Goal: Task Accomplishment & Management: Manage account settings

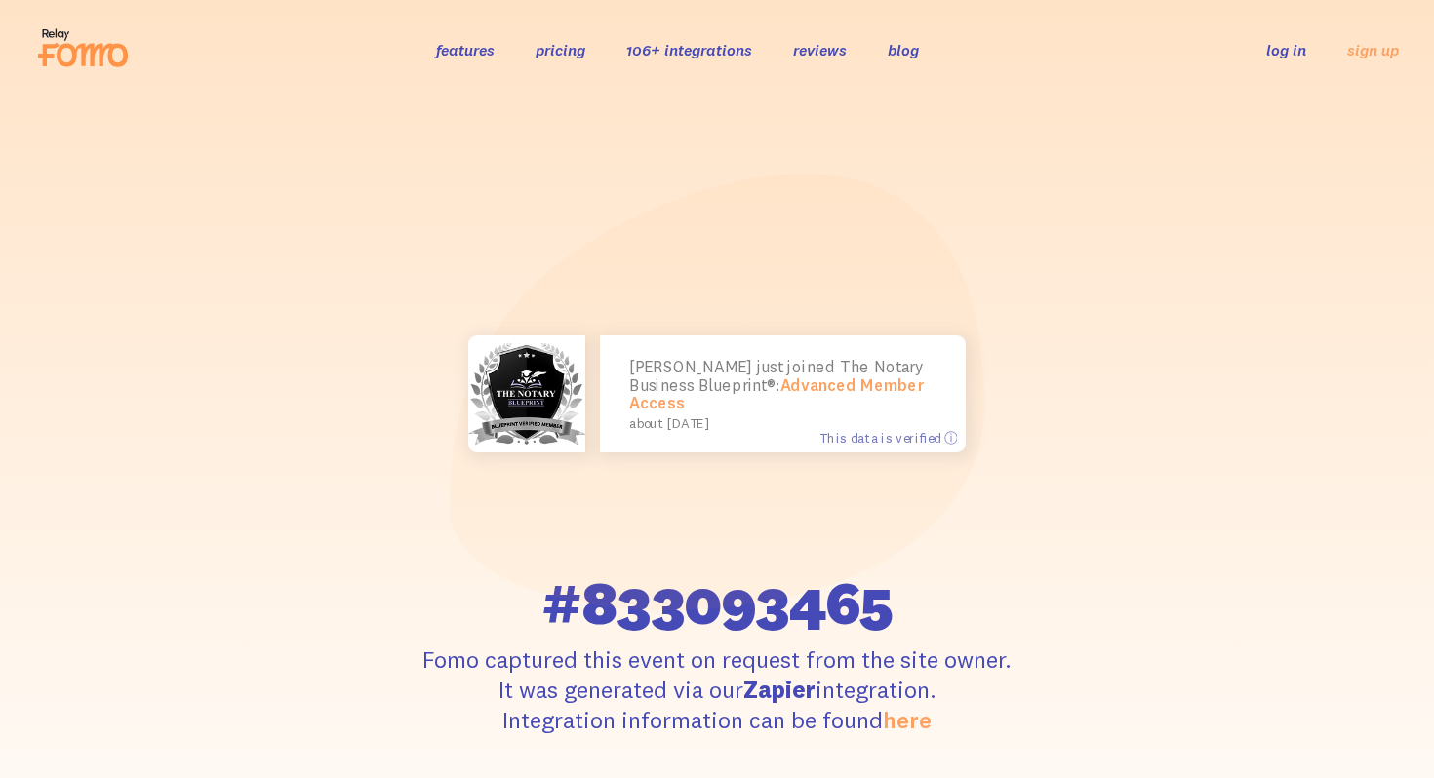
click at [492, 53] on link "features" at bounding box center [465, 50] width 59 height 20
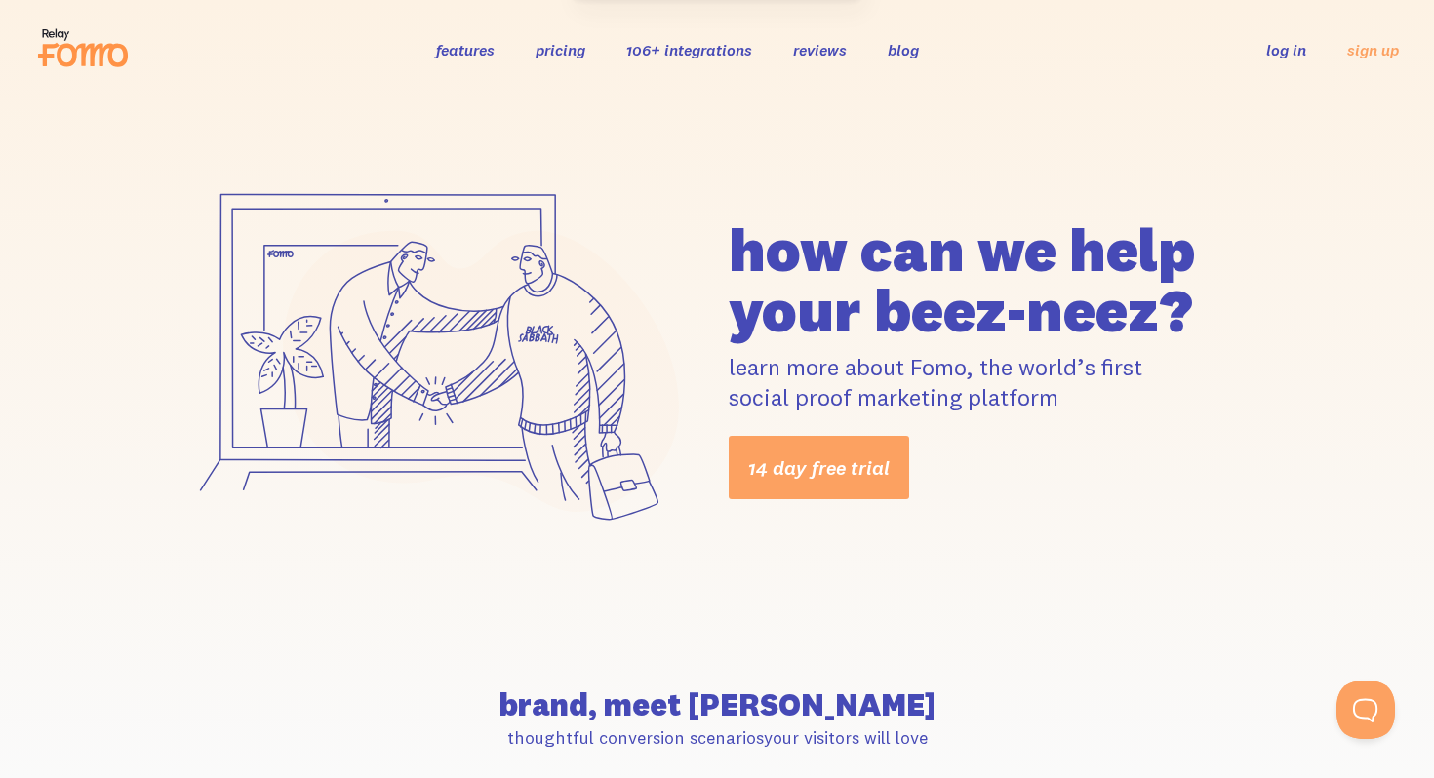
click at [1284, 52] on link "log in" at bounding box center [1286, 50] width 40 height 20
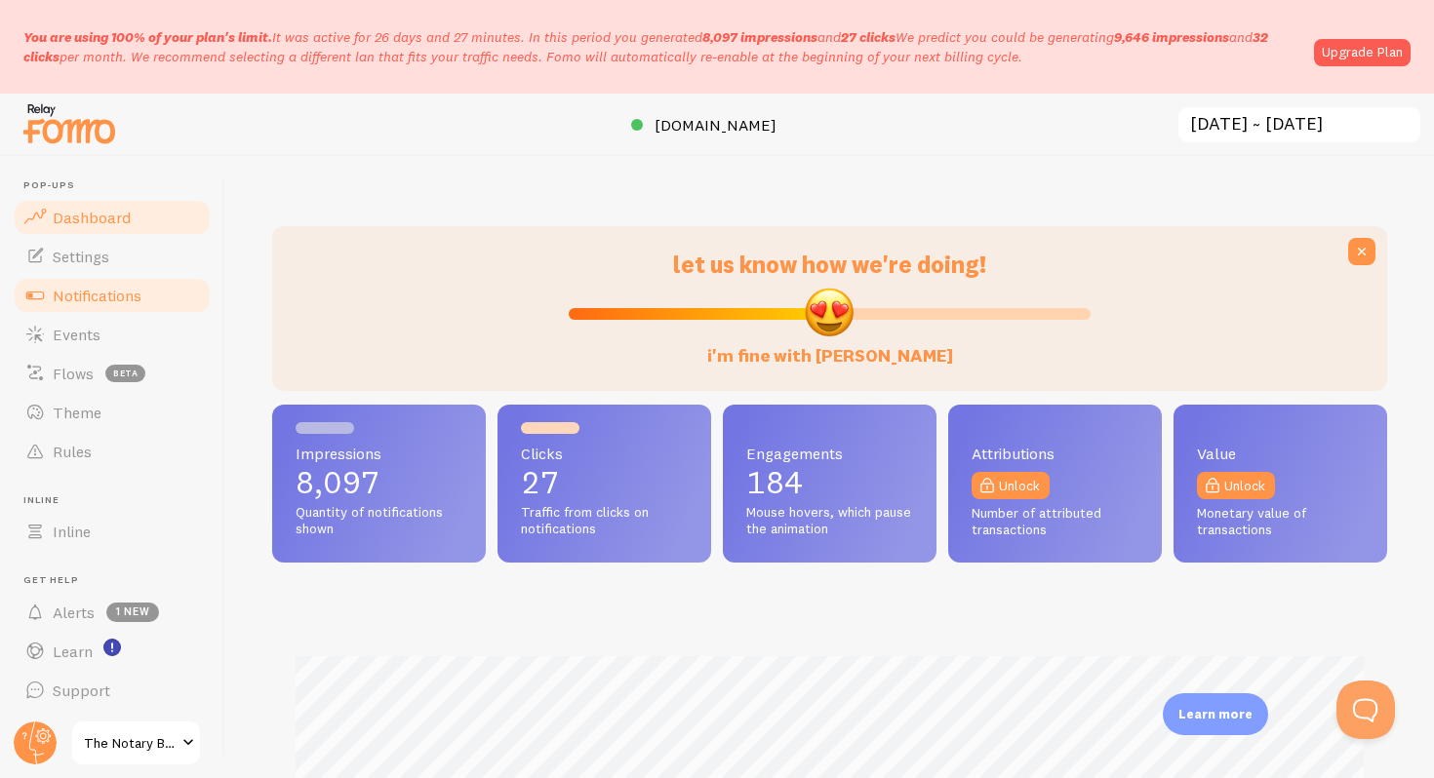
click at [135, 296] on span "Notifications" at bounding box center [97, 296] width 89 height 20
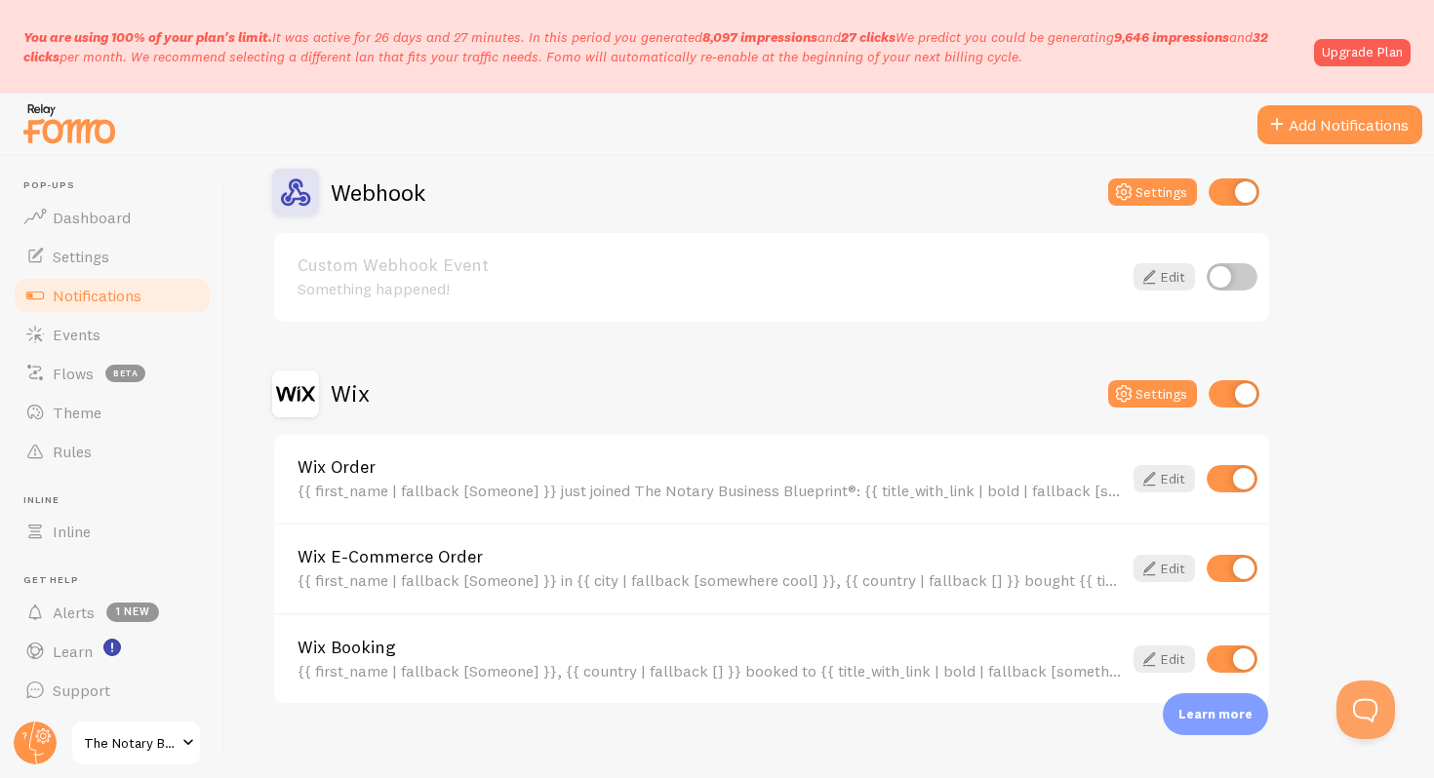
scroll to position [213, 0]
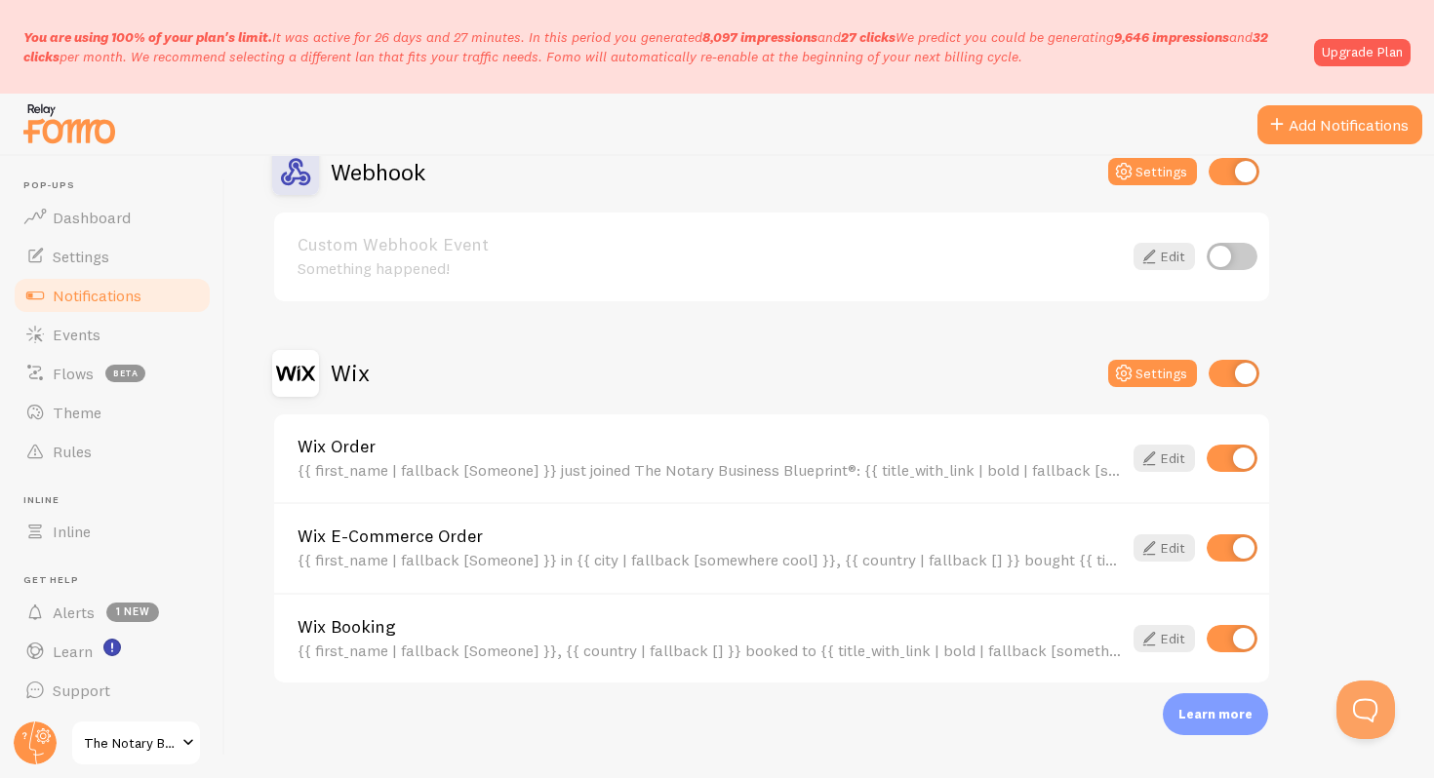
click at [342, 372] on h2 "Wix" at bounding box center [350, 373] width 39 height 30
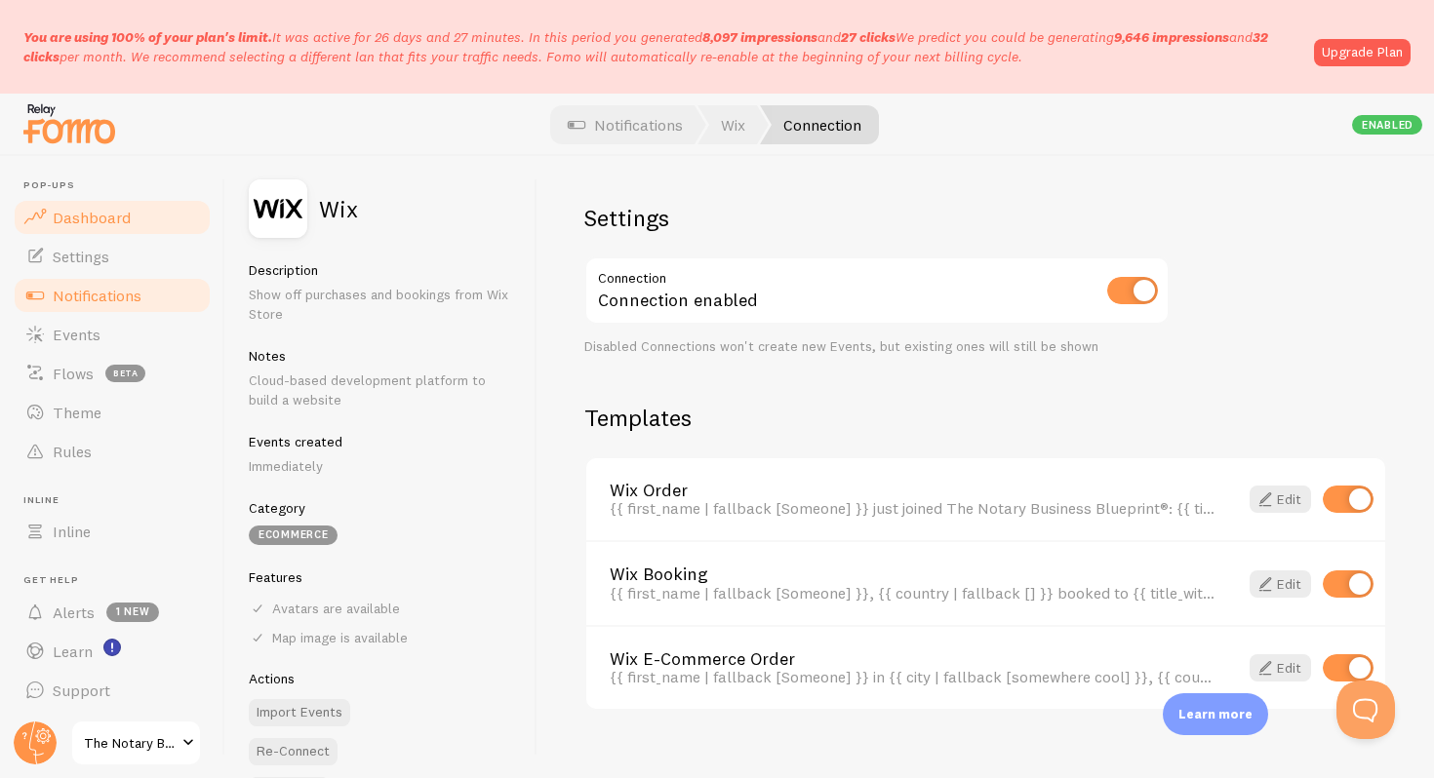
click at [82, 217] on span "Dashboard" at bounding box center [92, 218] width 78 height 20
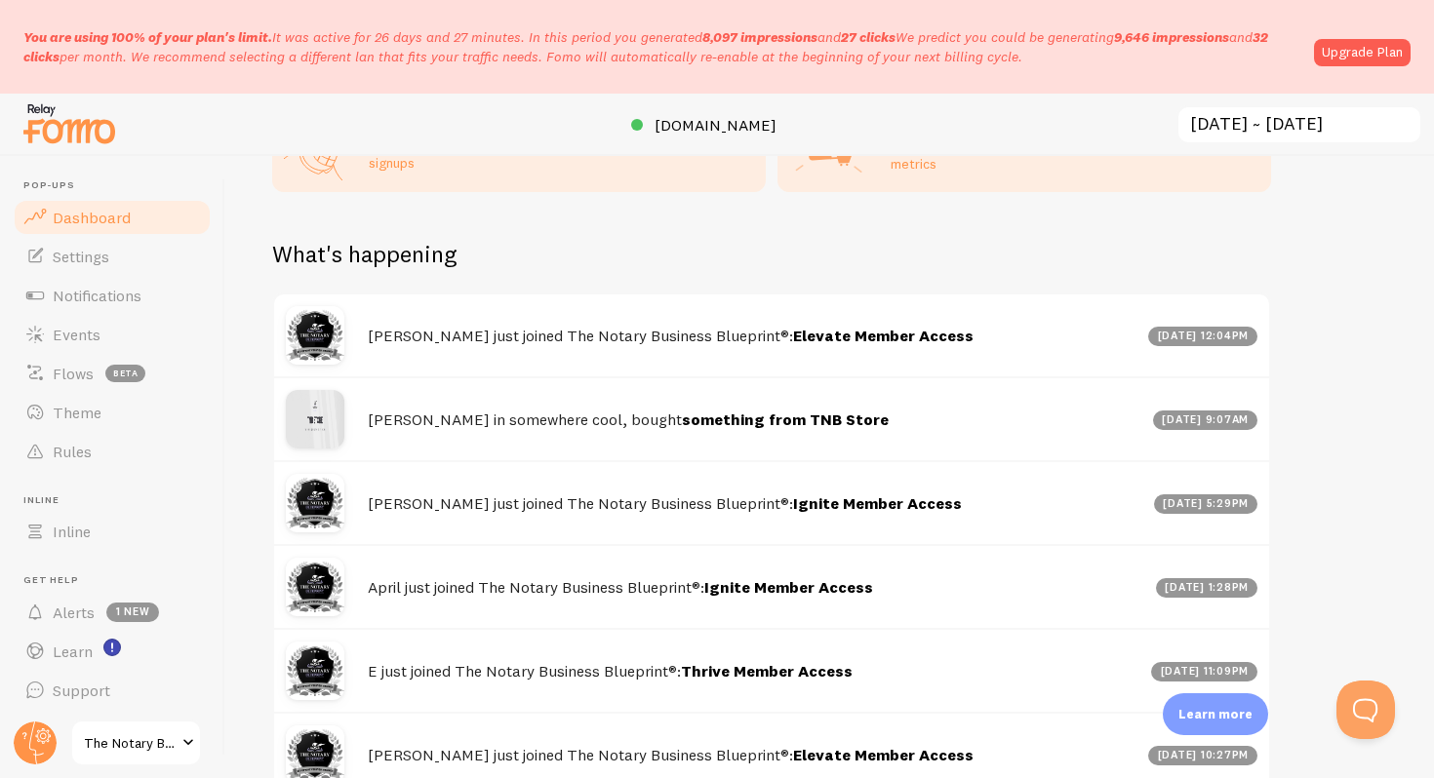
scroll to position [1191, 0]
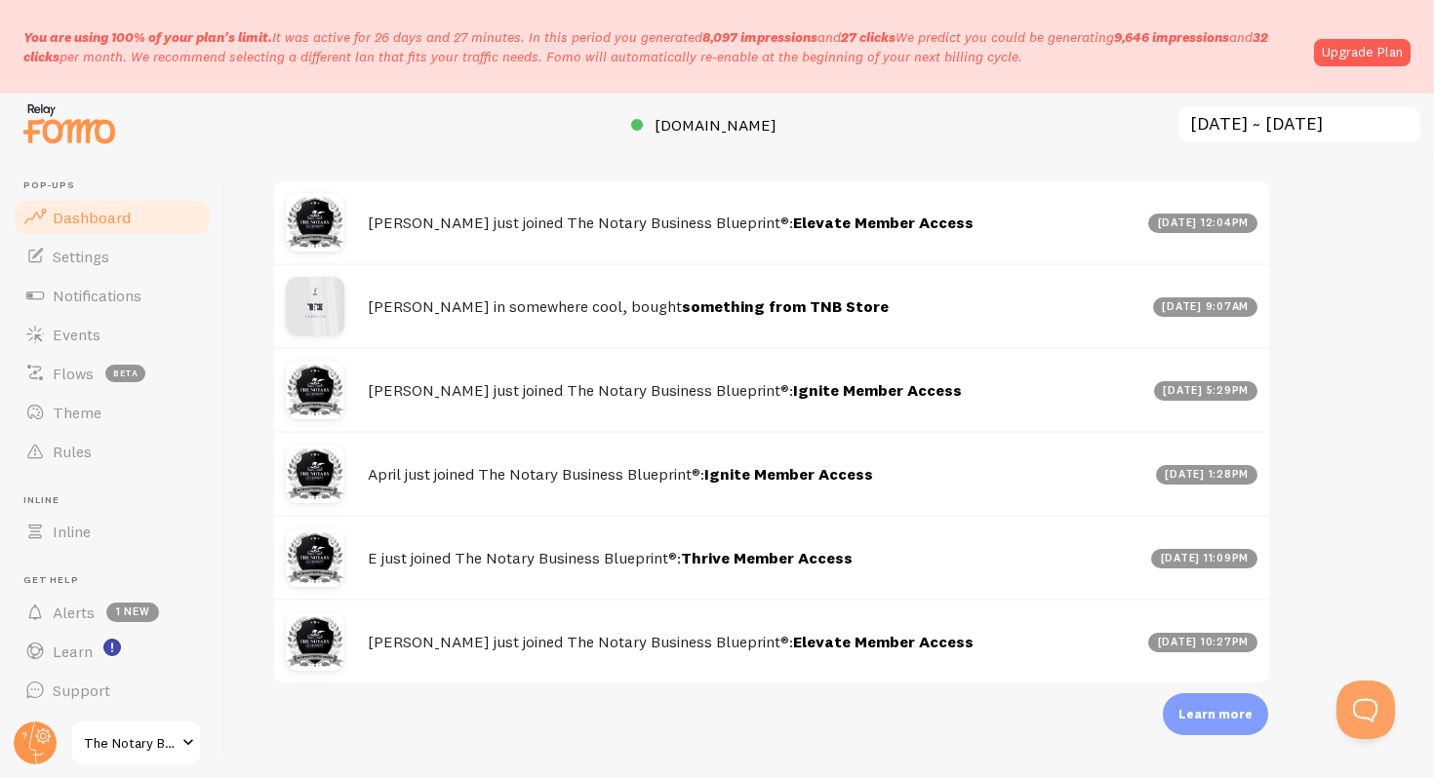
click at [520, 640] on h4 "Maggie just joined The Notary Business Blueprint®: Elevate Member Access" at bounding box center [752, 642] width 769 height 20
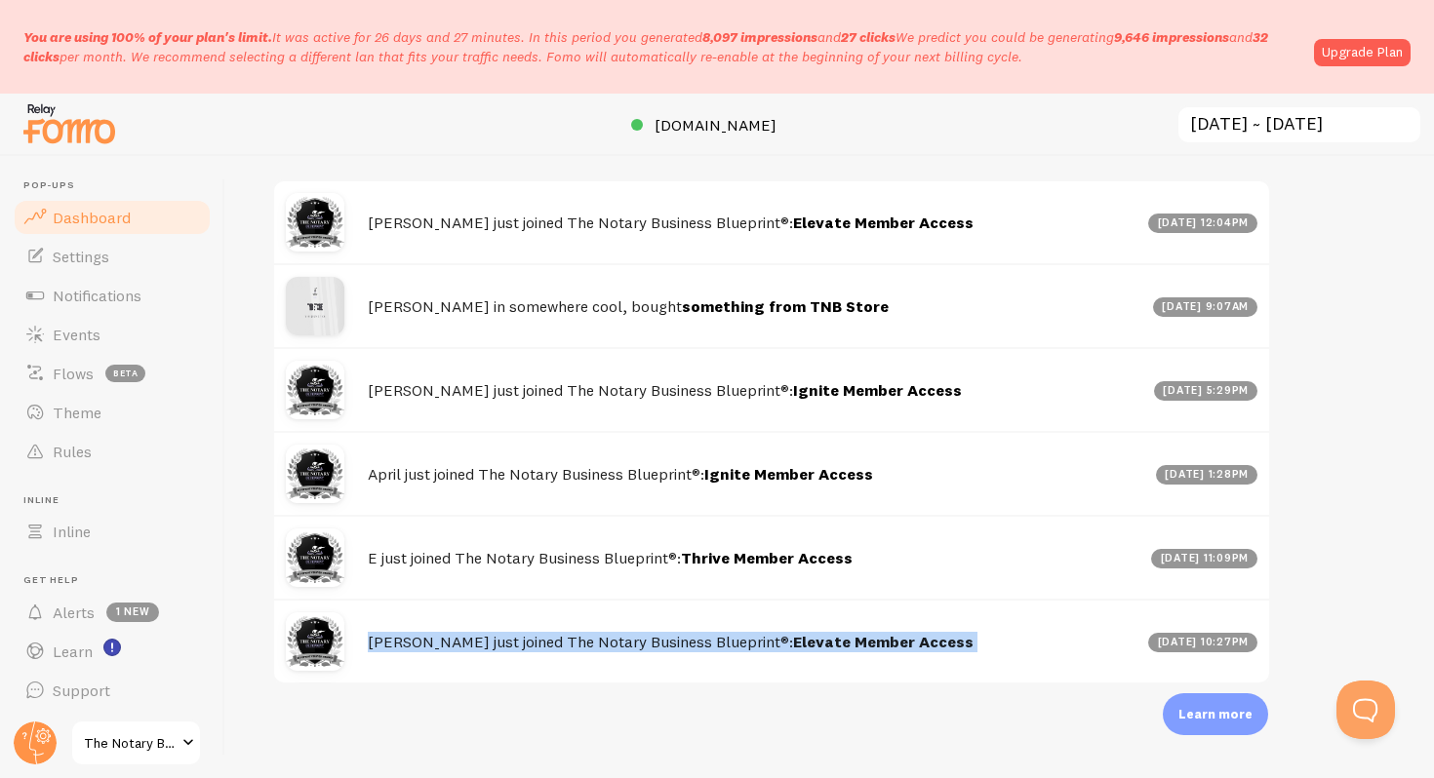
click at [1318, 122] on input "2025-08-31 ~ 2025-09-30" at bounding box center [1299, 125] width 246 height 40
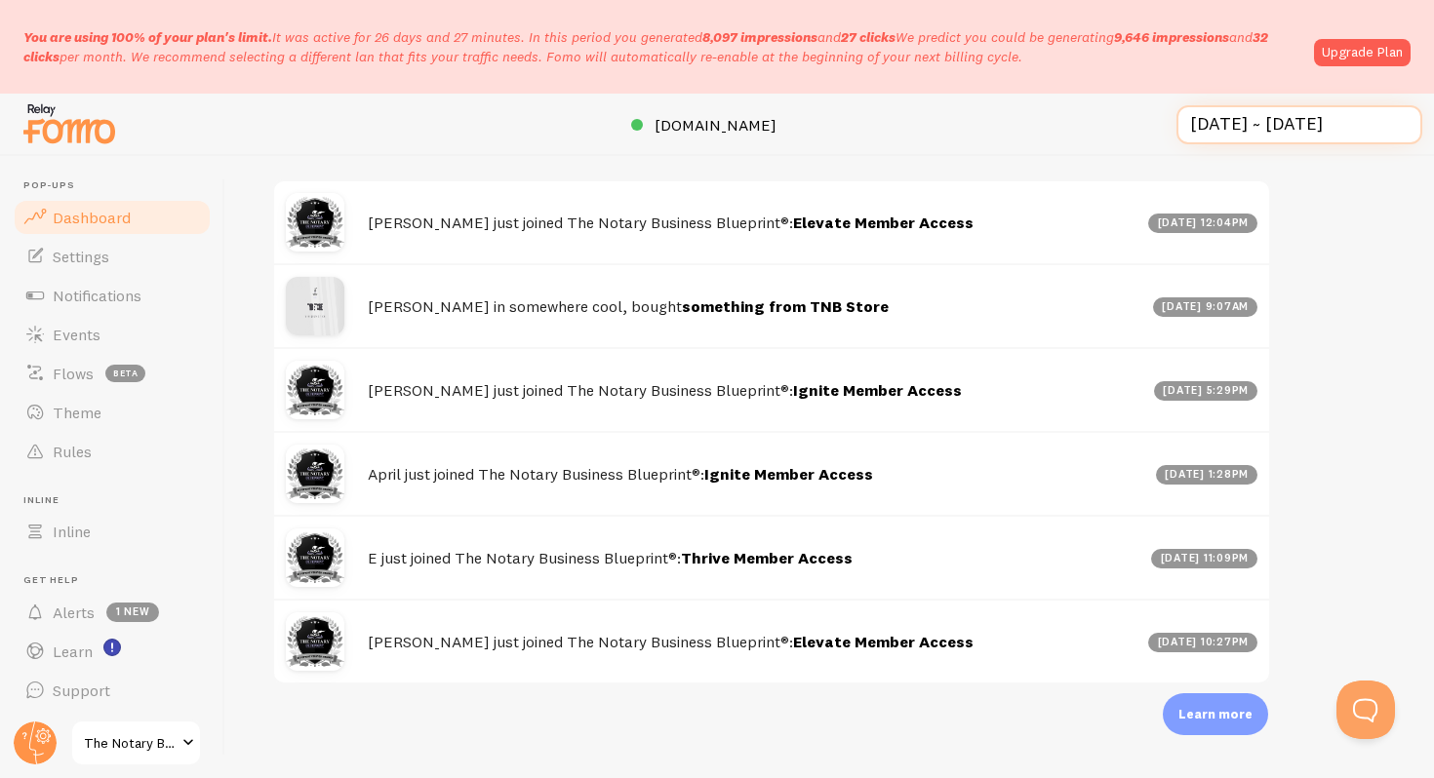
scroll to position [0, 0]
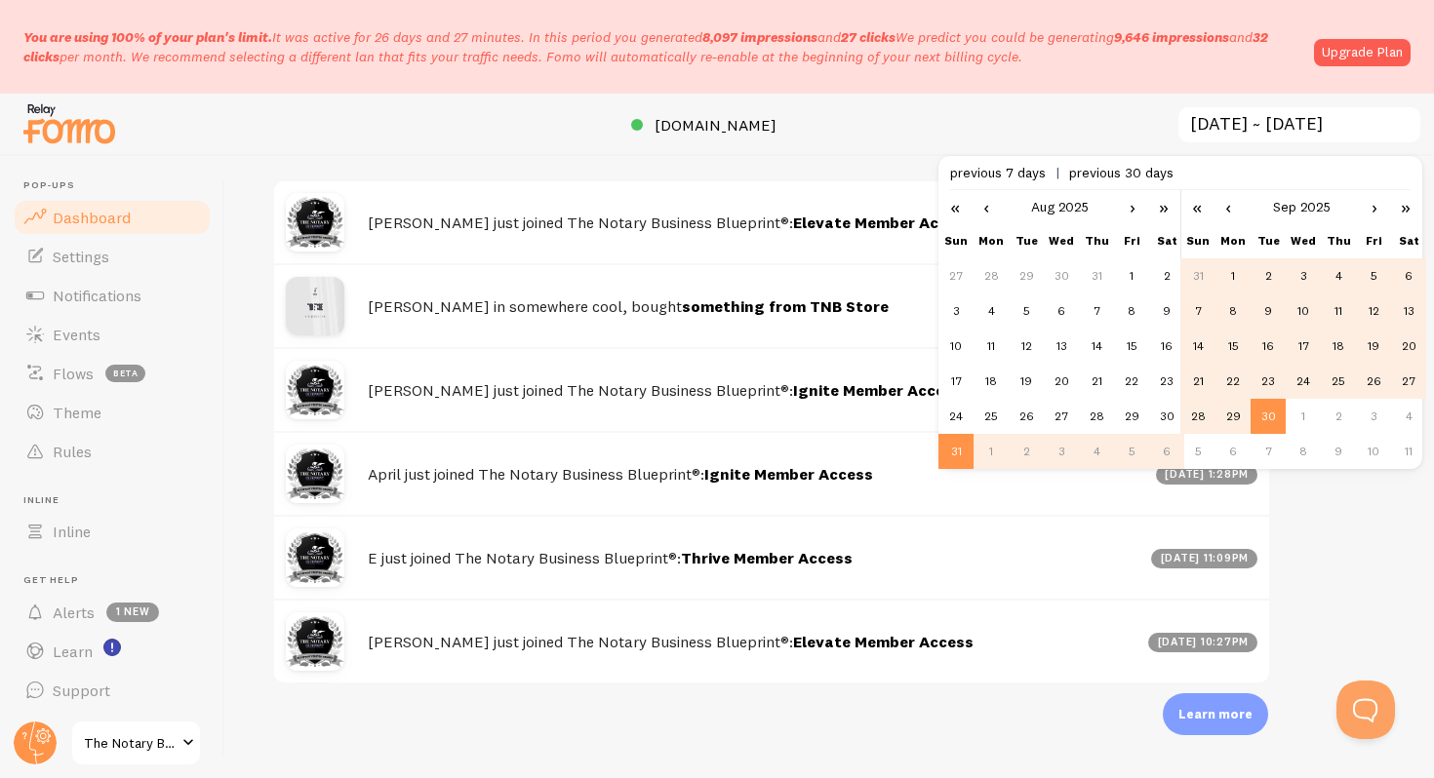
click at [1088, 175] on span "previous 30 days" at bounding box center [1121, 173] width 104 height 18
click at [955, 216] on link "«" at bounding box center [954, 206] width 33 height 33
click at [1161, 203] on link "»" at bounding box center [1163, 206] width 33 height 33
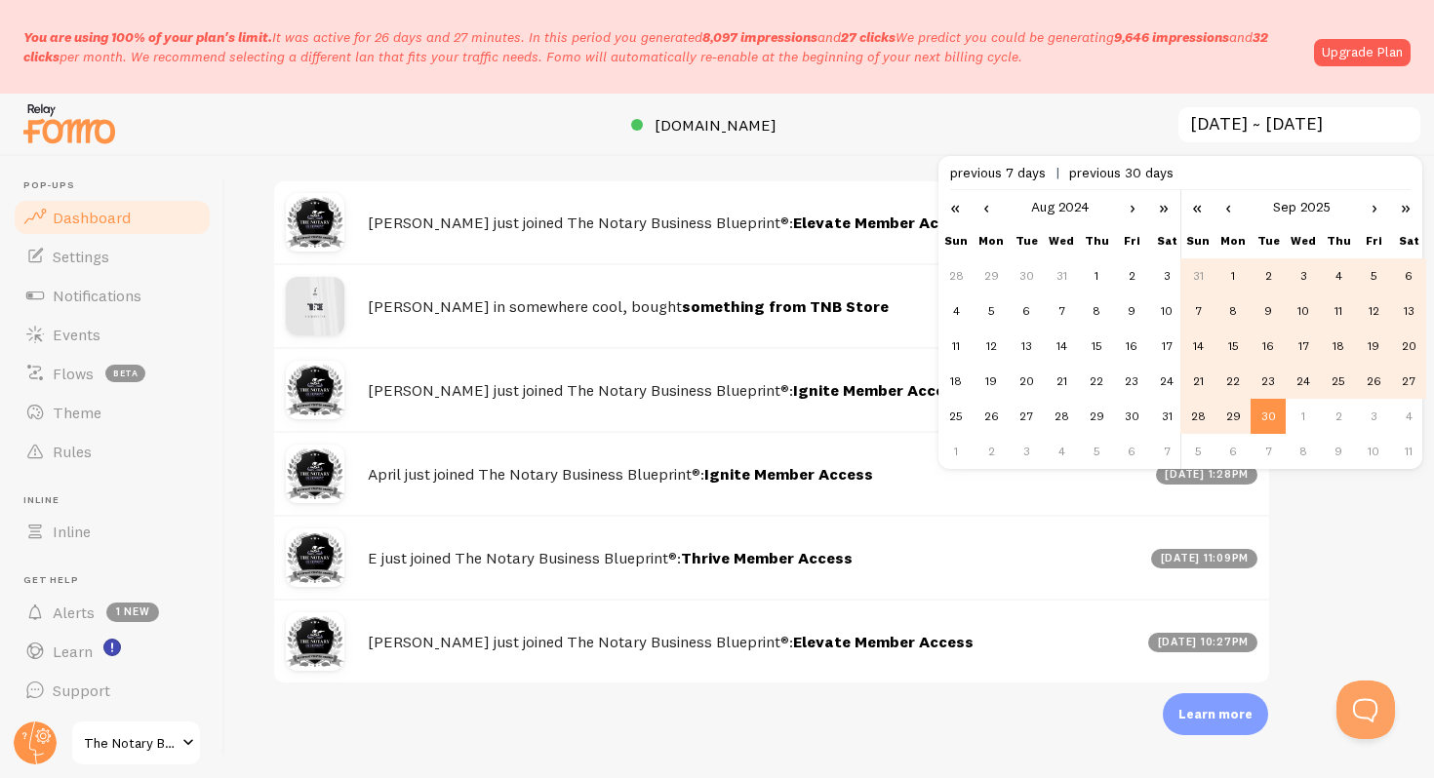
click at [1161, 203] on link "»" at bounding box center [1163, 206] width 33 height 33
click at [985, 211] on link "‹" at bounding box center [985, 206] width 29 height 33
click at [985, 215] on link "‹" at bounding box center [985, 206] width 29 height 33
click at [1100, 275] on td "1" at bounding box center [1096, 275] width 35 height 35
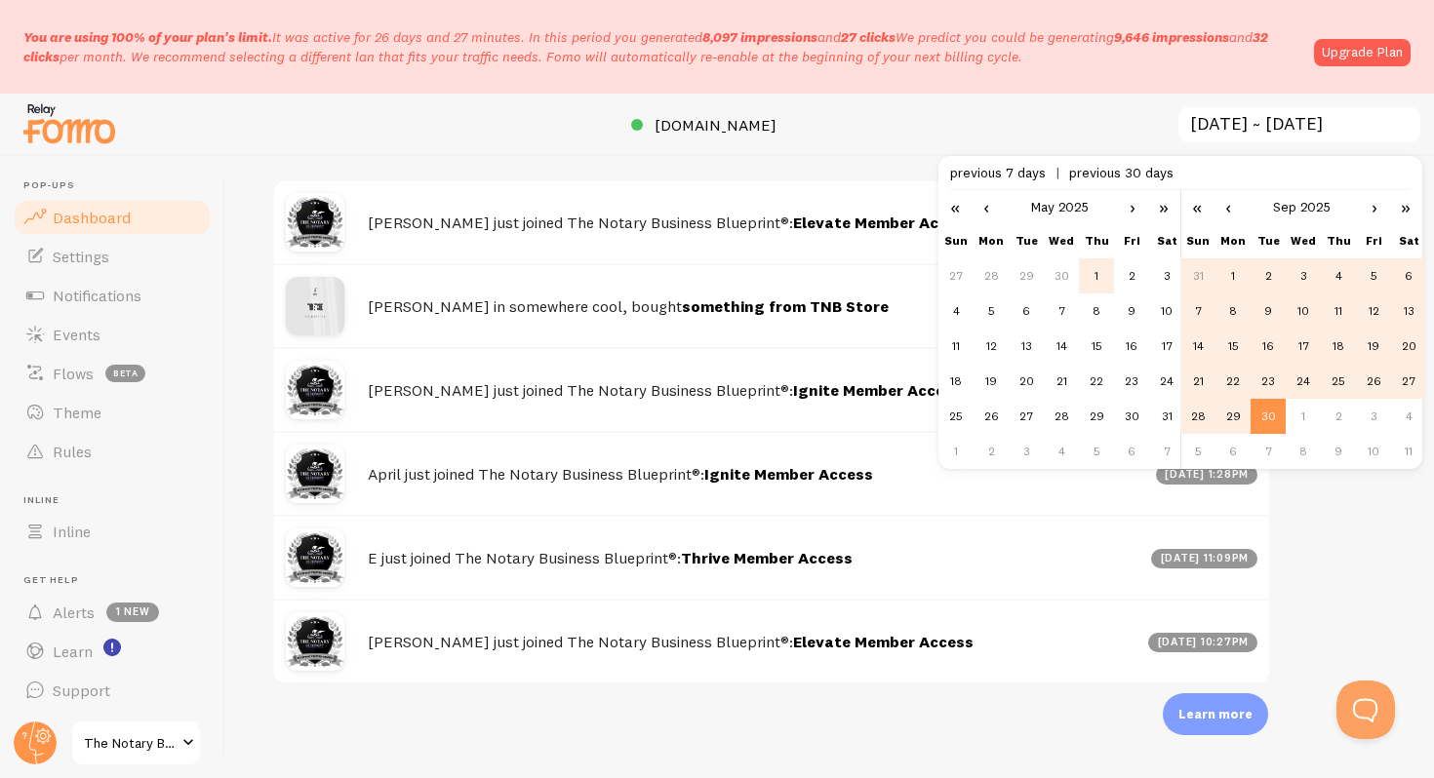
type input "2025-05-01 ~ 2025-09-30"
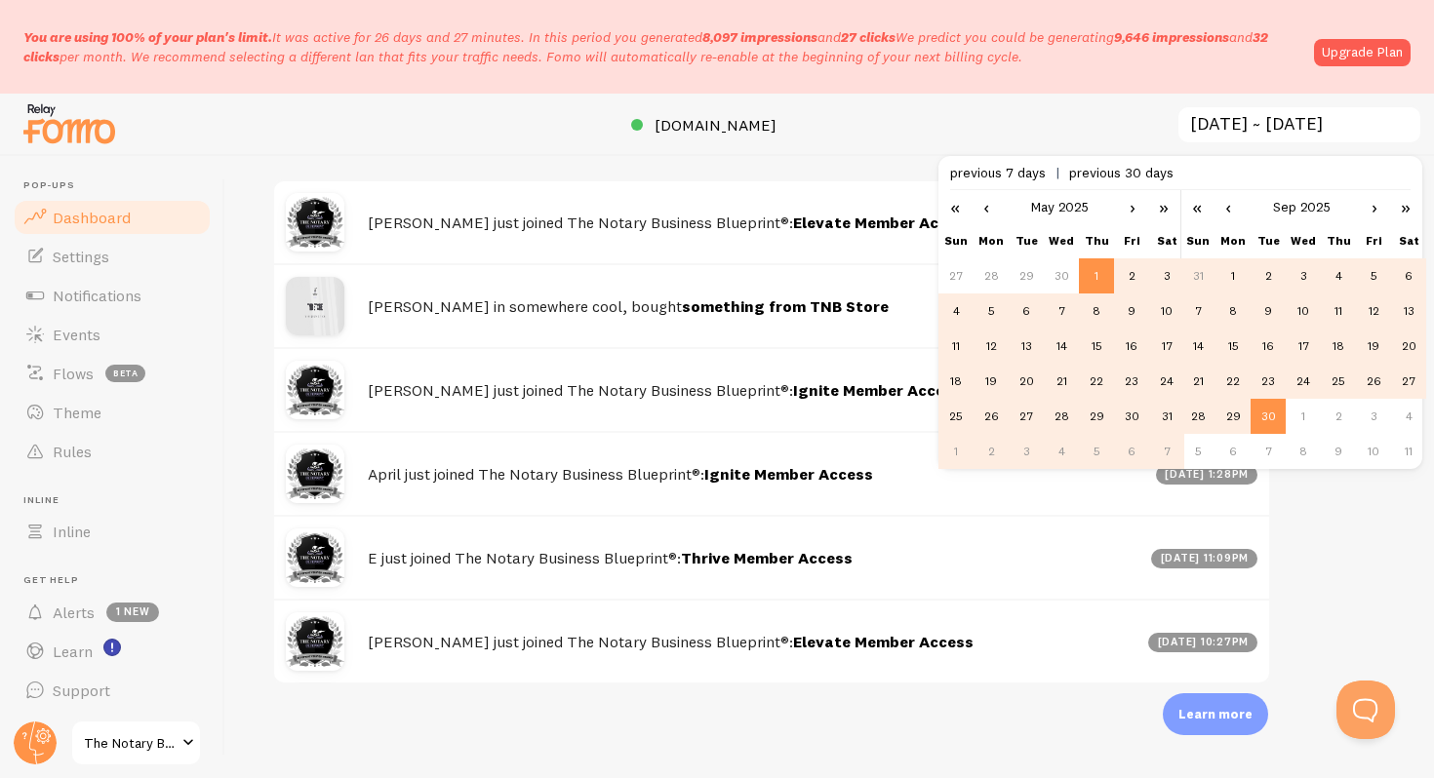
click at [1350, 501] on div "let us know how we're doing! i'm fine with Fomo Impressions 41.07k Quantity of …" at bounding box center [829, 467] width 1208 height 622
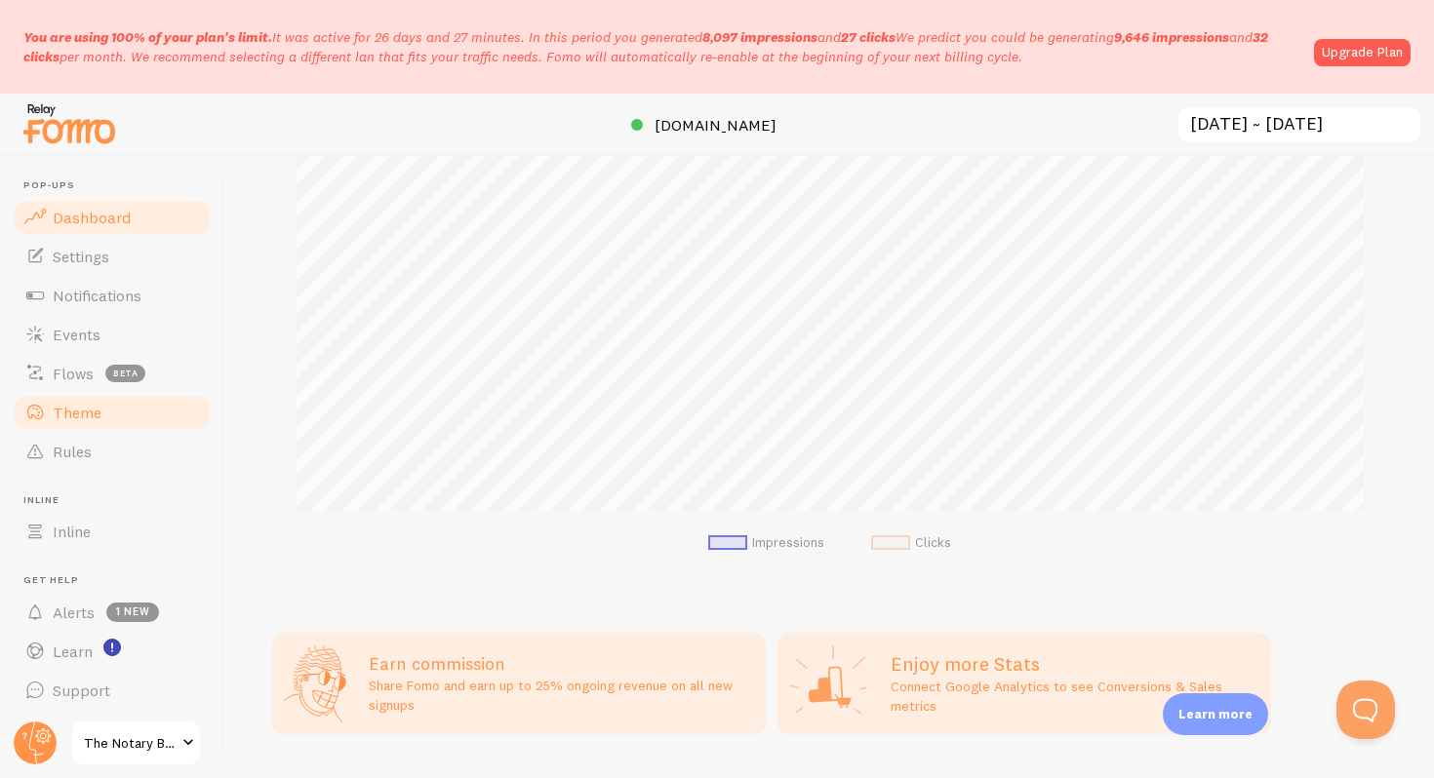
scroll to position [1, 0]
click at [91, 258] on span "Settings" at bounding box center [81, 256] width 57 height 20
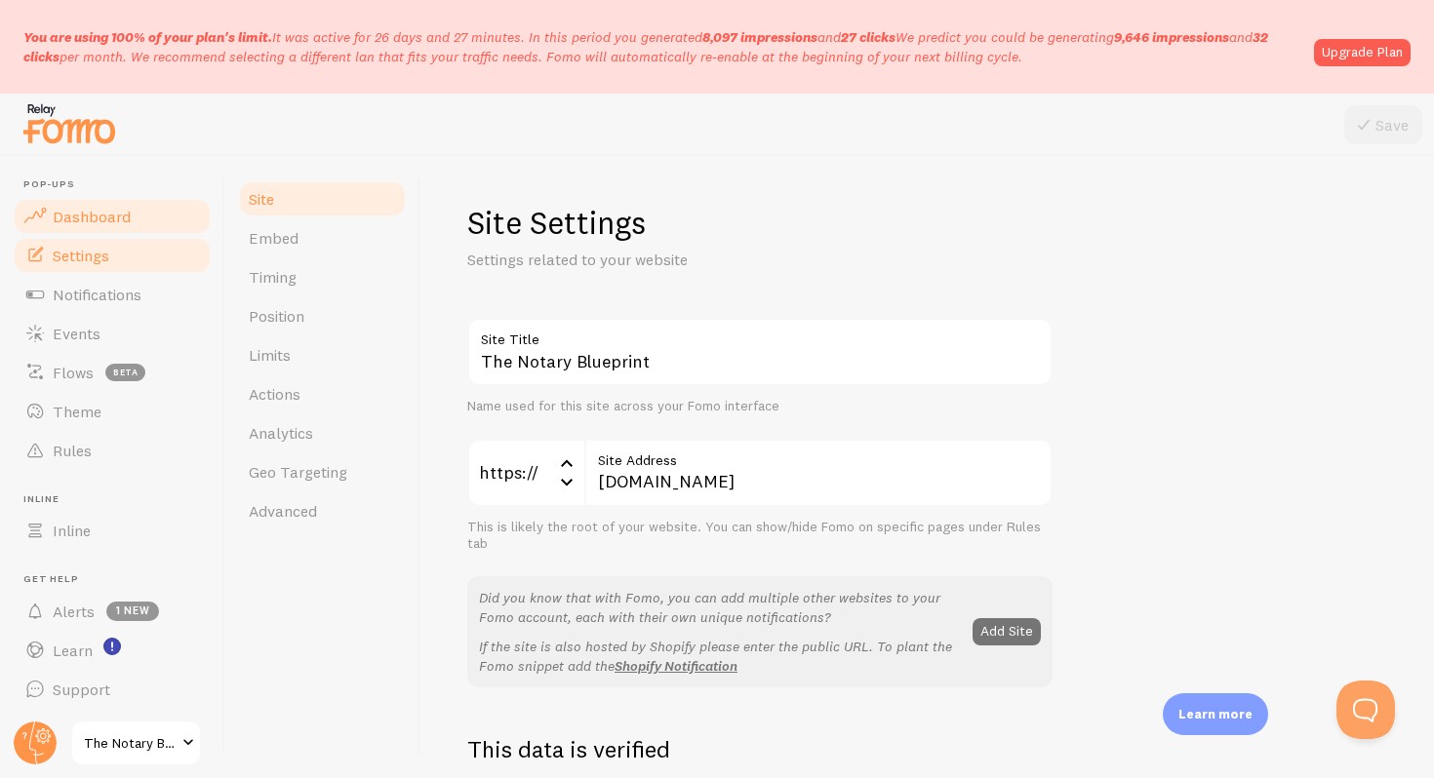
click at [102, 217] on span "Dashboard" at bounding box center [92, 217] width 78 height 20
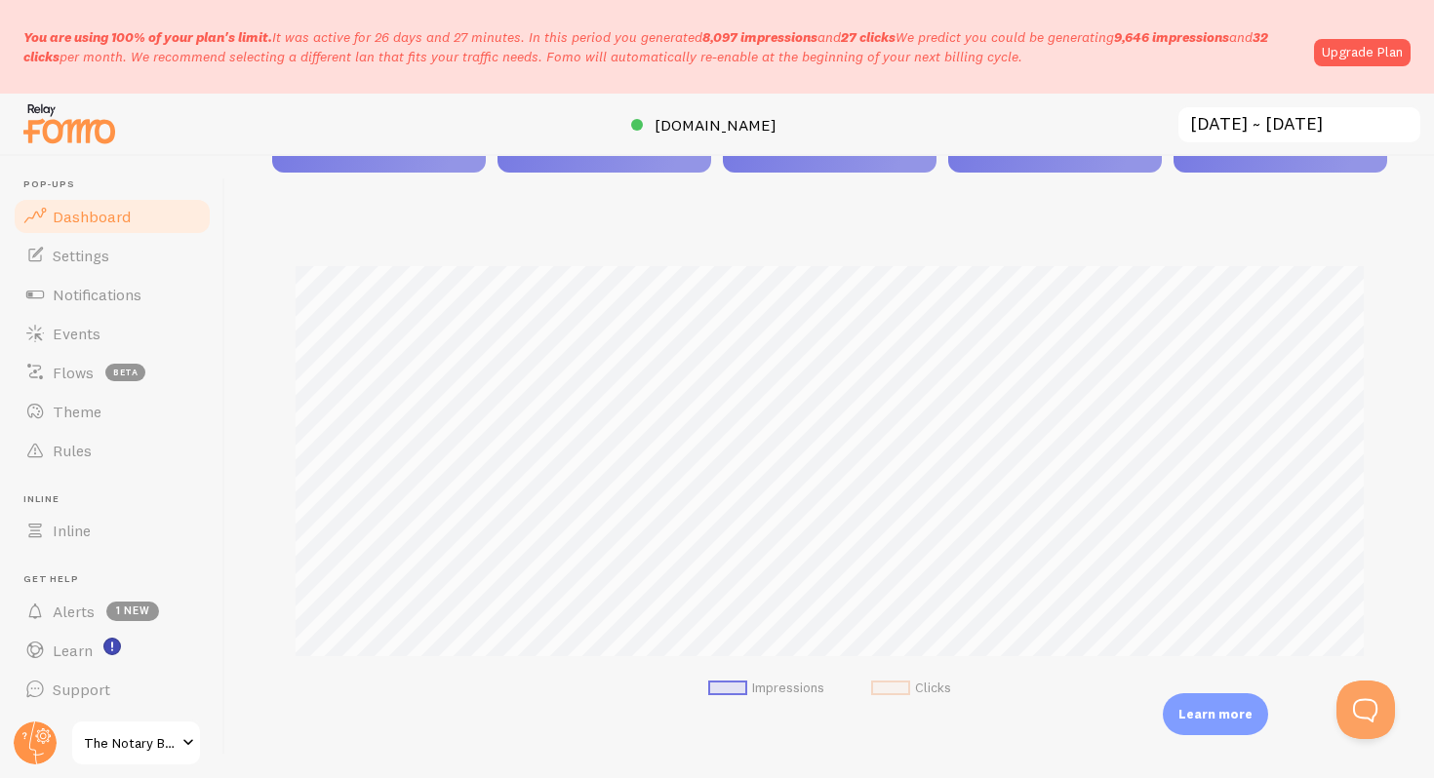
scroll to position [335, 0]
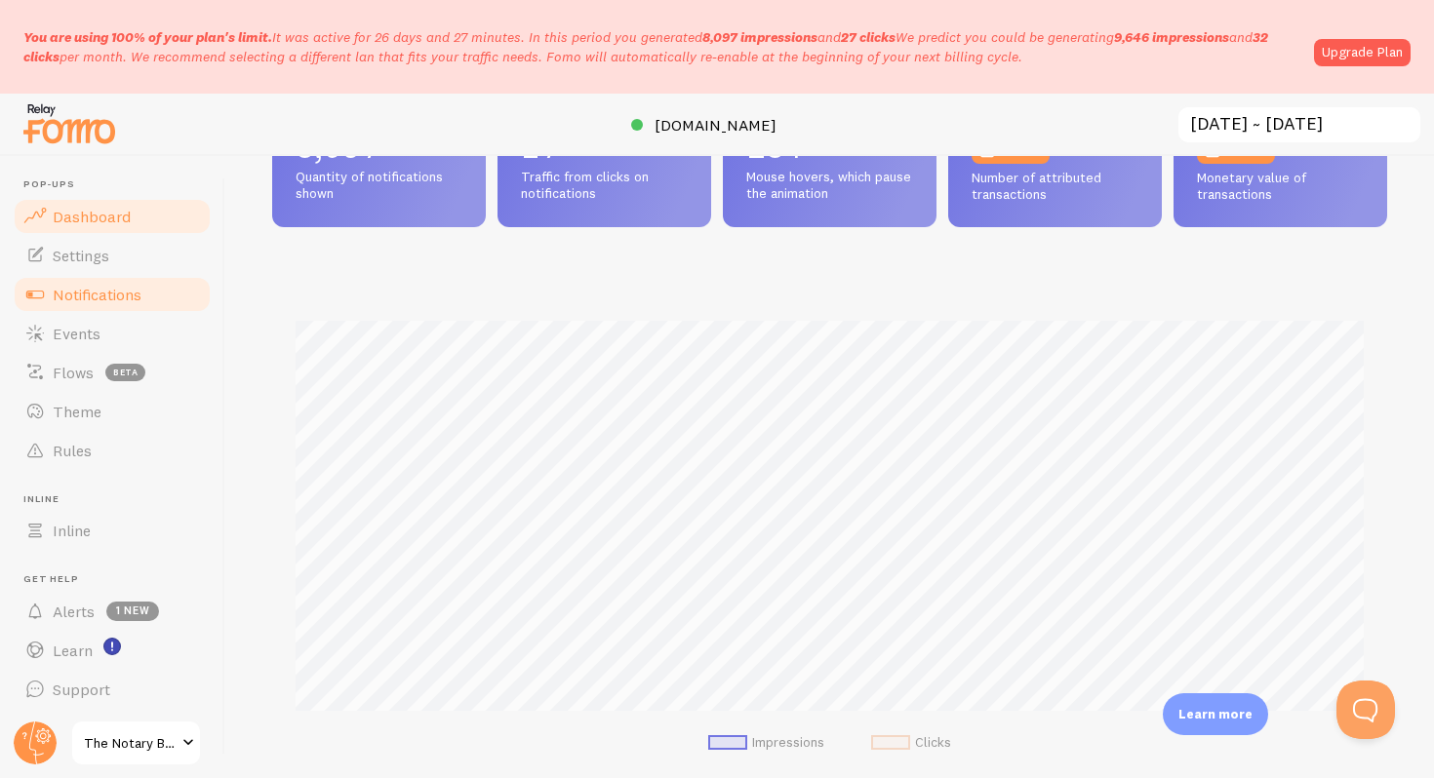
click at [156, 297] on link "Notifications" at bounding box center [112, 294] width 201 height 39
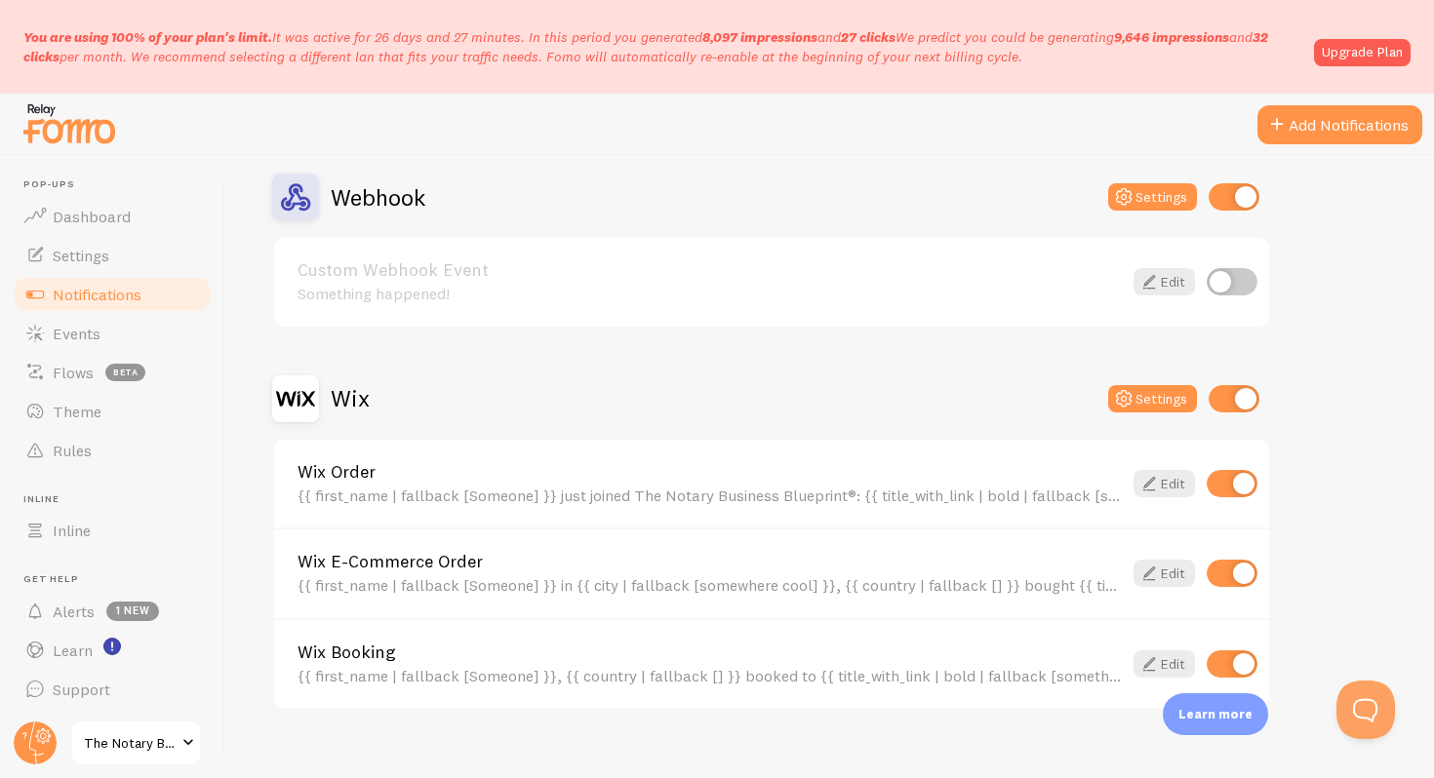
scroll to position [213, 0]
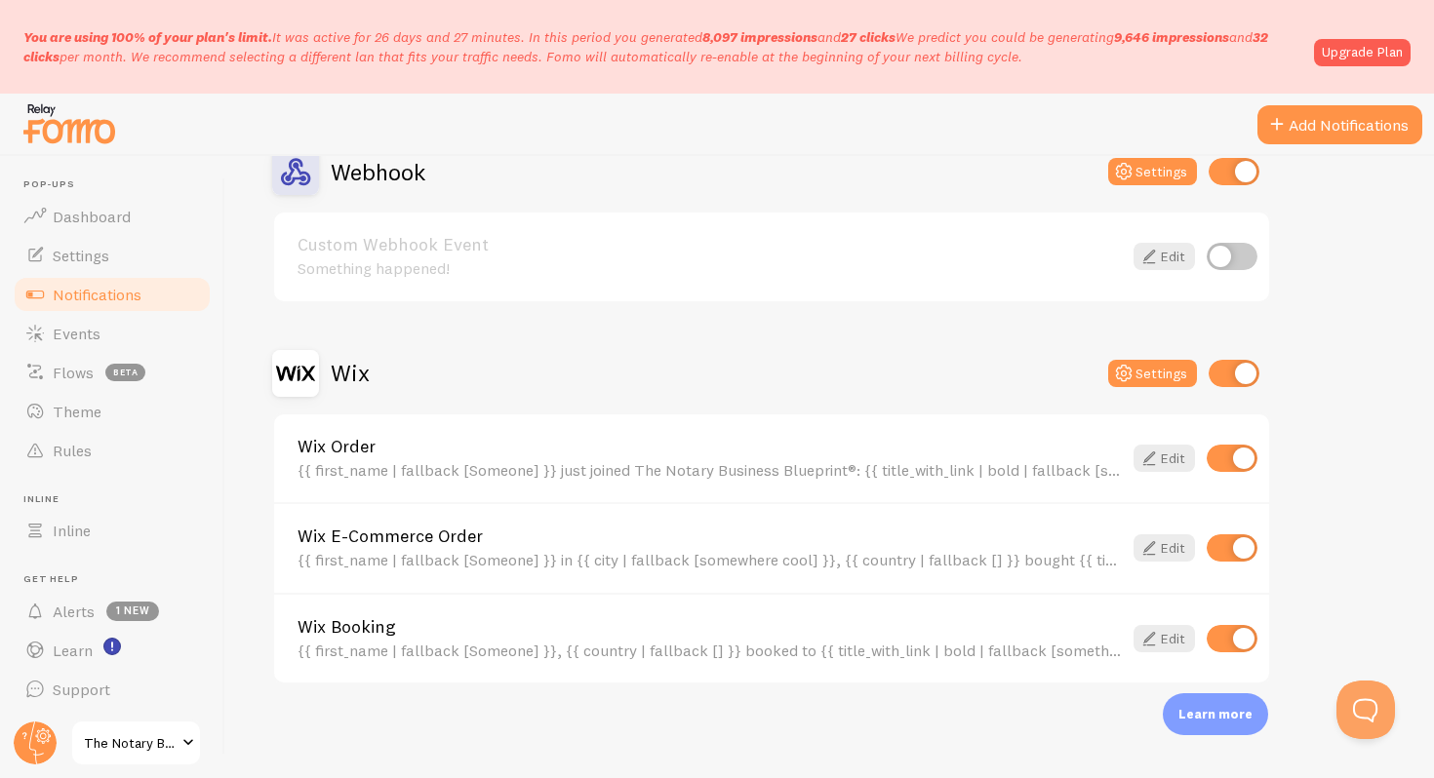
click at [368, 623] on link "Wix Booking" at bounding box center [709, 627] width 824 height 18
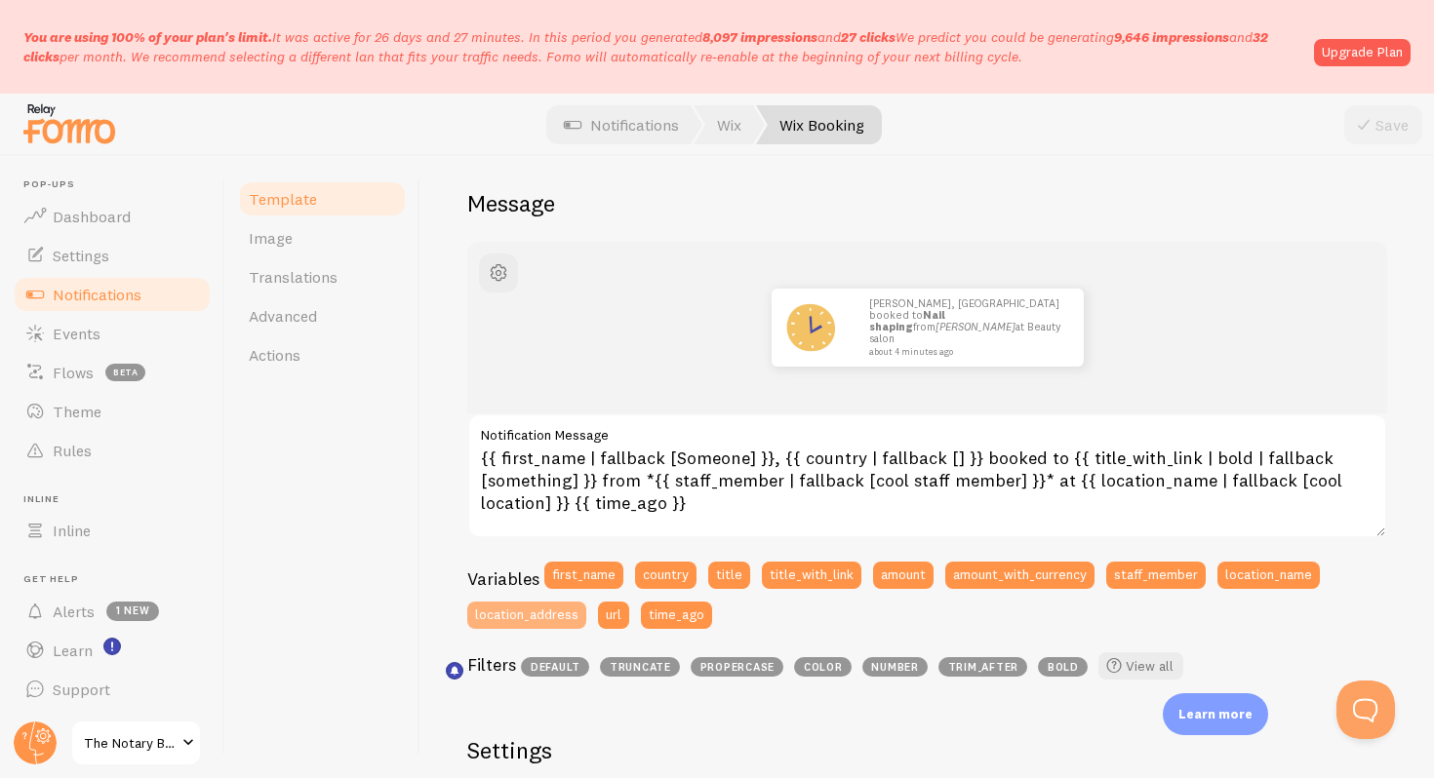
scroll to position [145, 0]
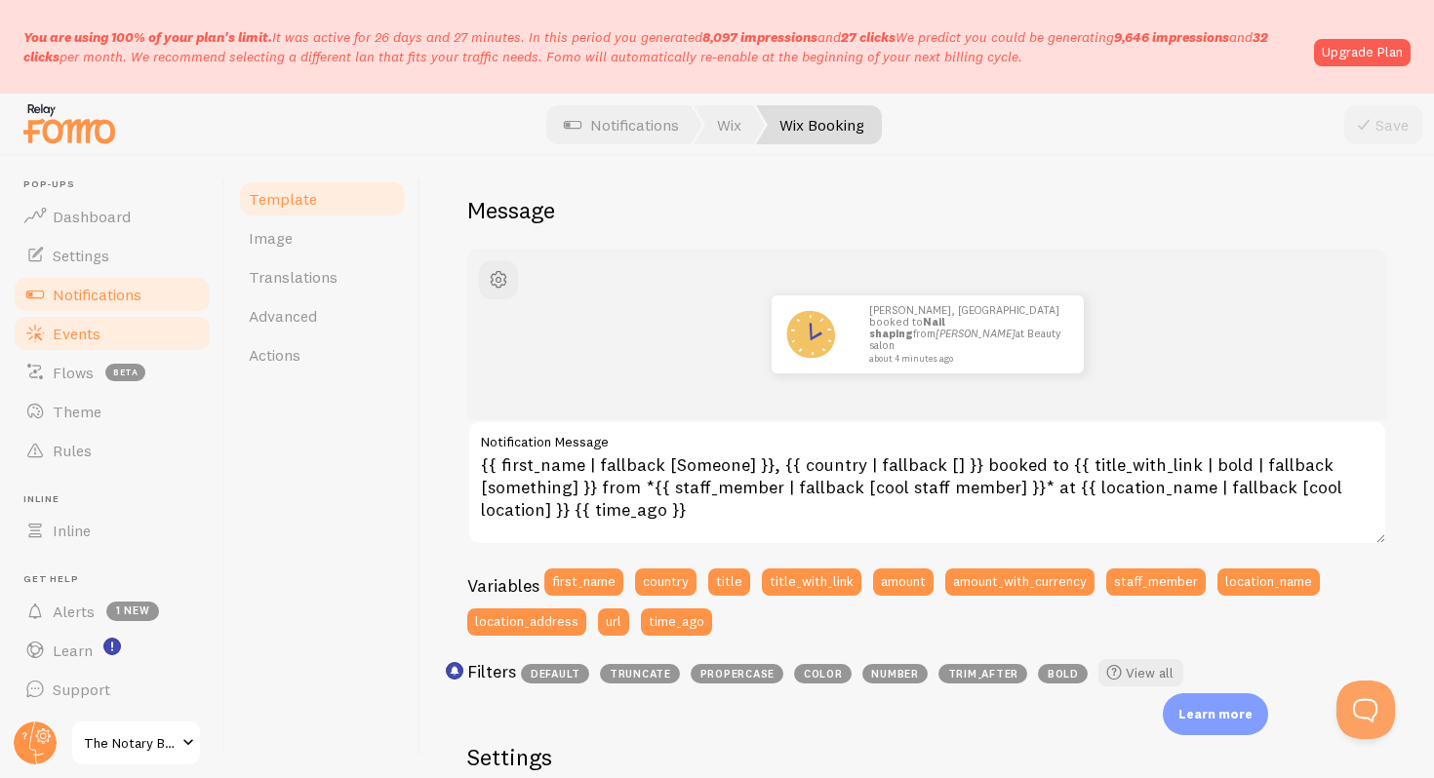
click at [60, 331] on span "Events" at bounding box center [77, 334] width 48 height 20
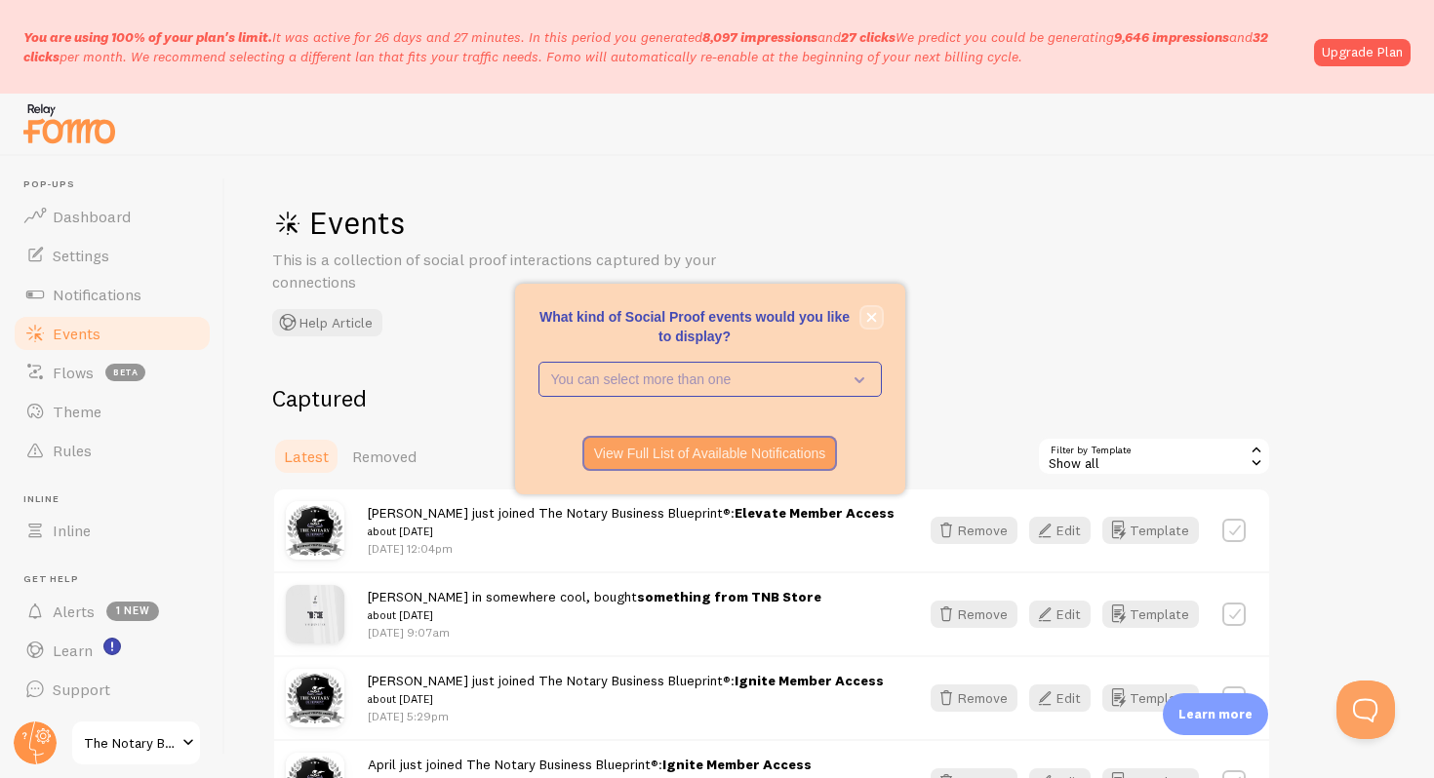
click at [874, 318] on icon "close," at bounding box center [871, 317] width 11 height 11
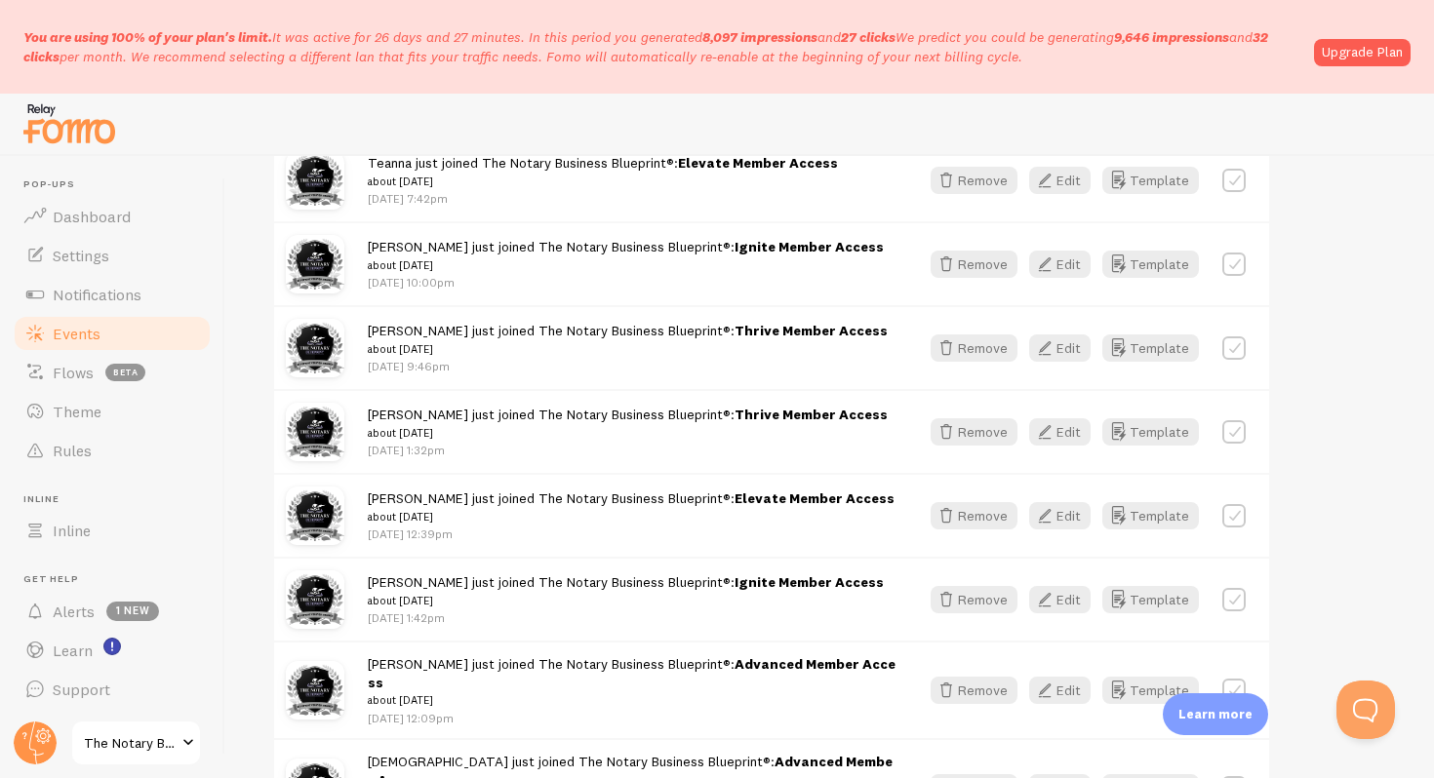
scroll to position [2421, 0]
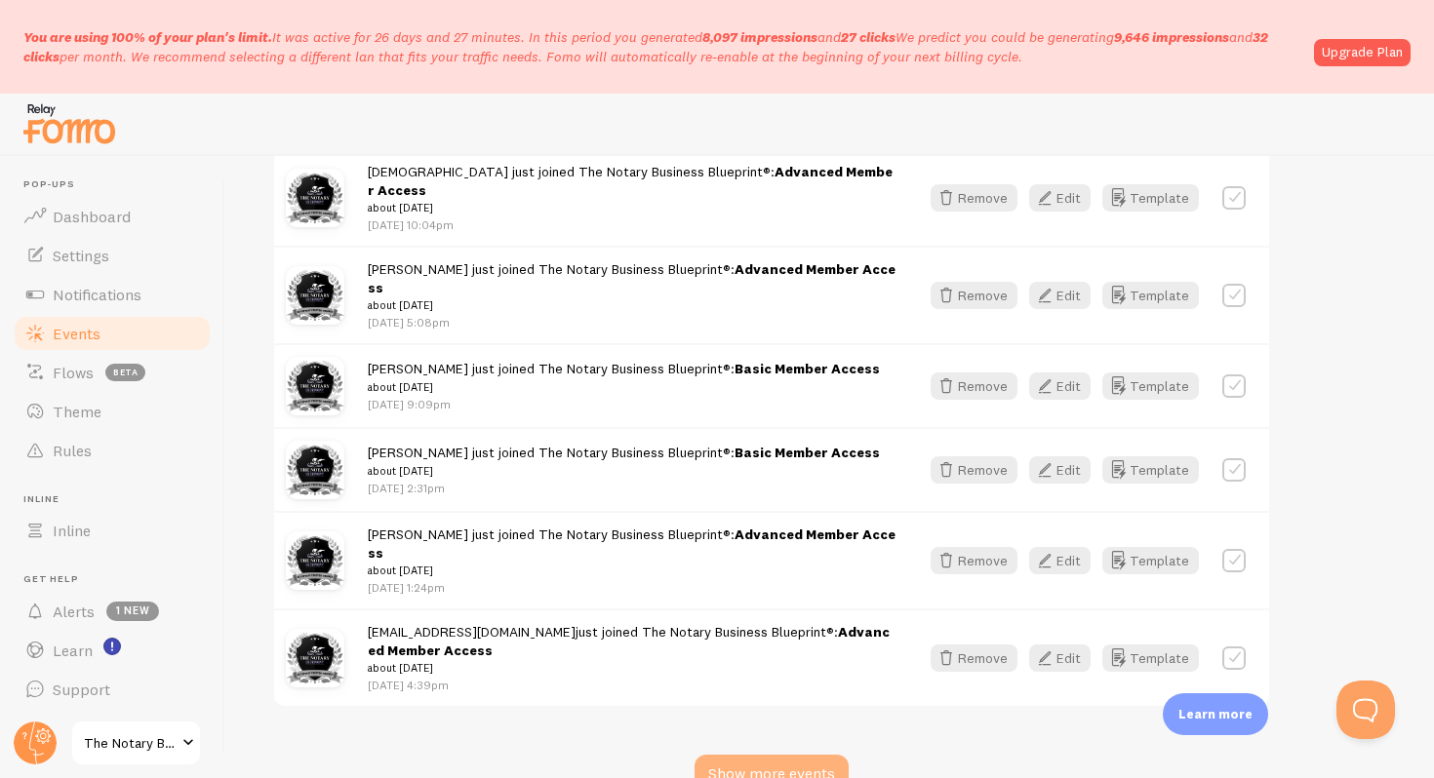
click at [792, 755] on div "Show more events" at bounding box center [771, 774] width 154 height 39
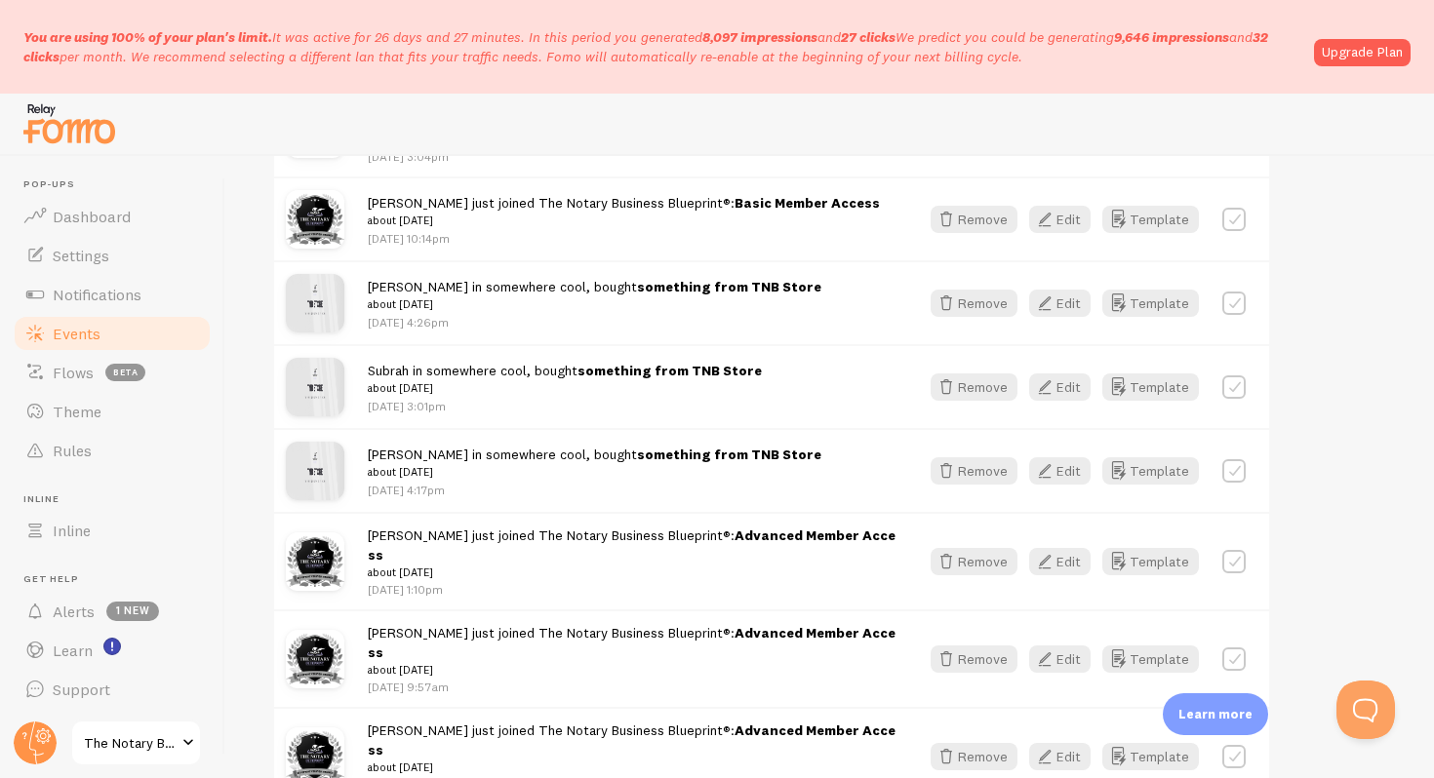
scroll to position [4937, 0]
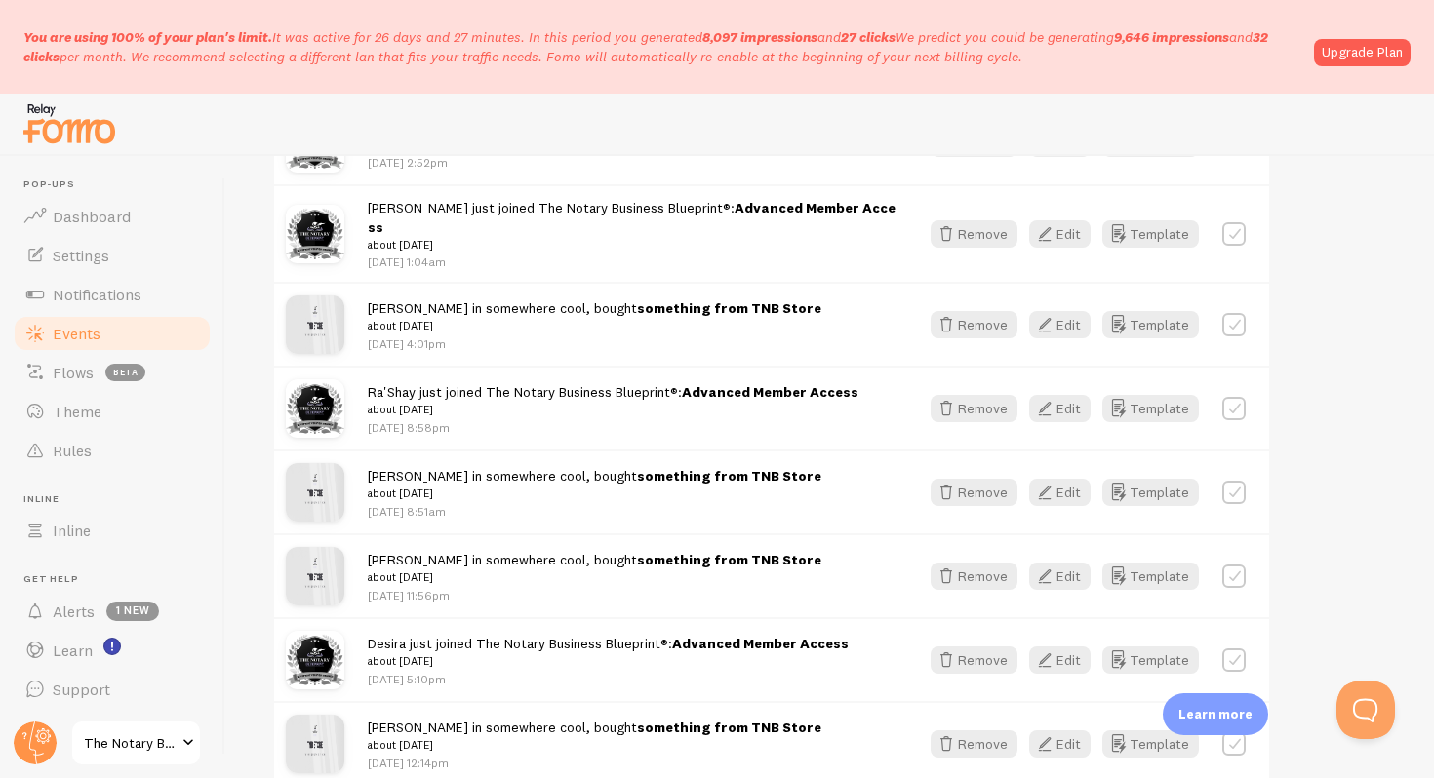
scroll to position [5849, 0]
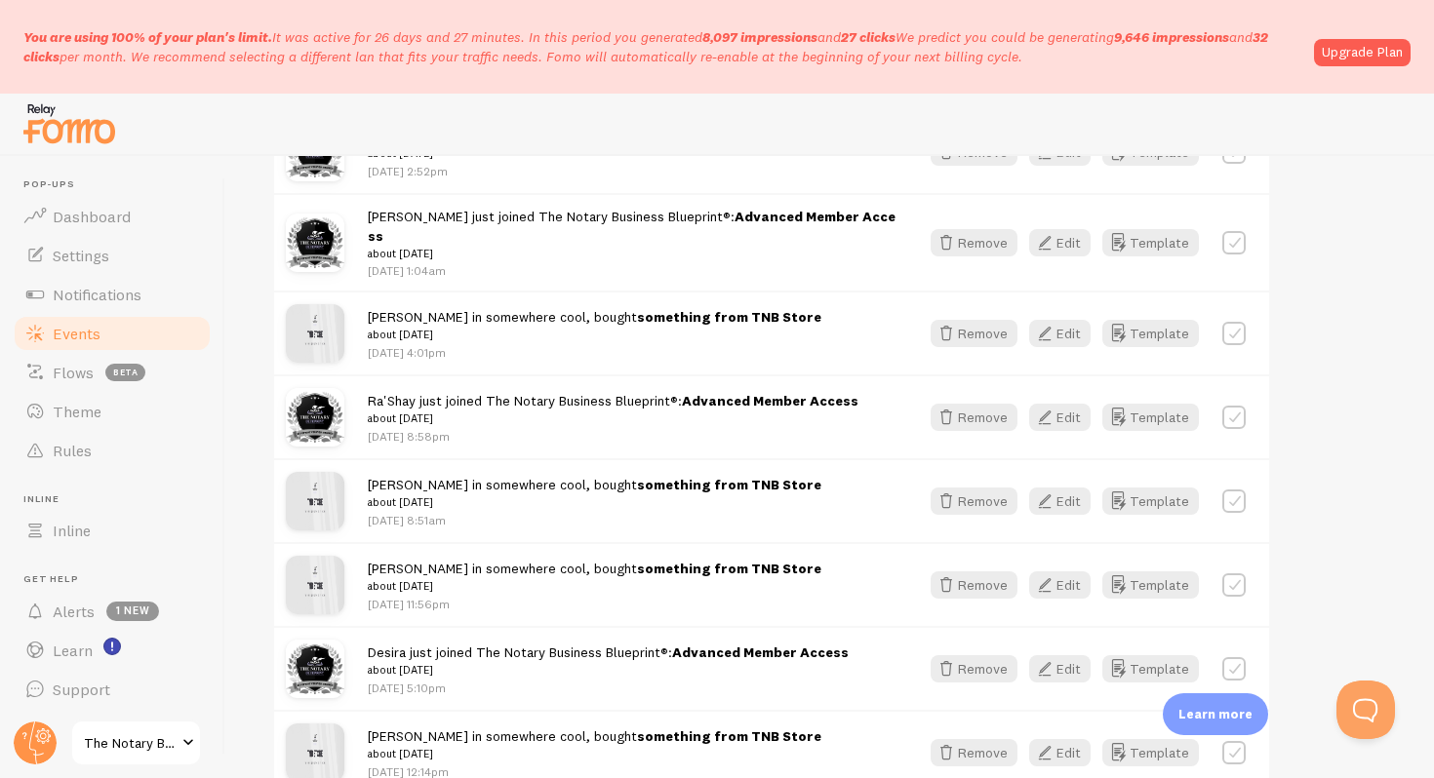
drag, startPoint x: 464, startPoint y: 583, endPoint x: 366, endPoint y: 546, distance: 105.2
click at [86, 213] on span "Dashboard" at bounding box center [92, 217] width 78 height 20
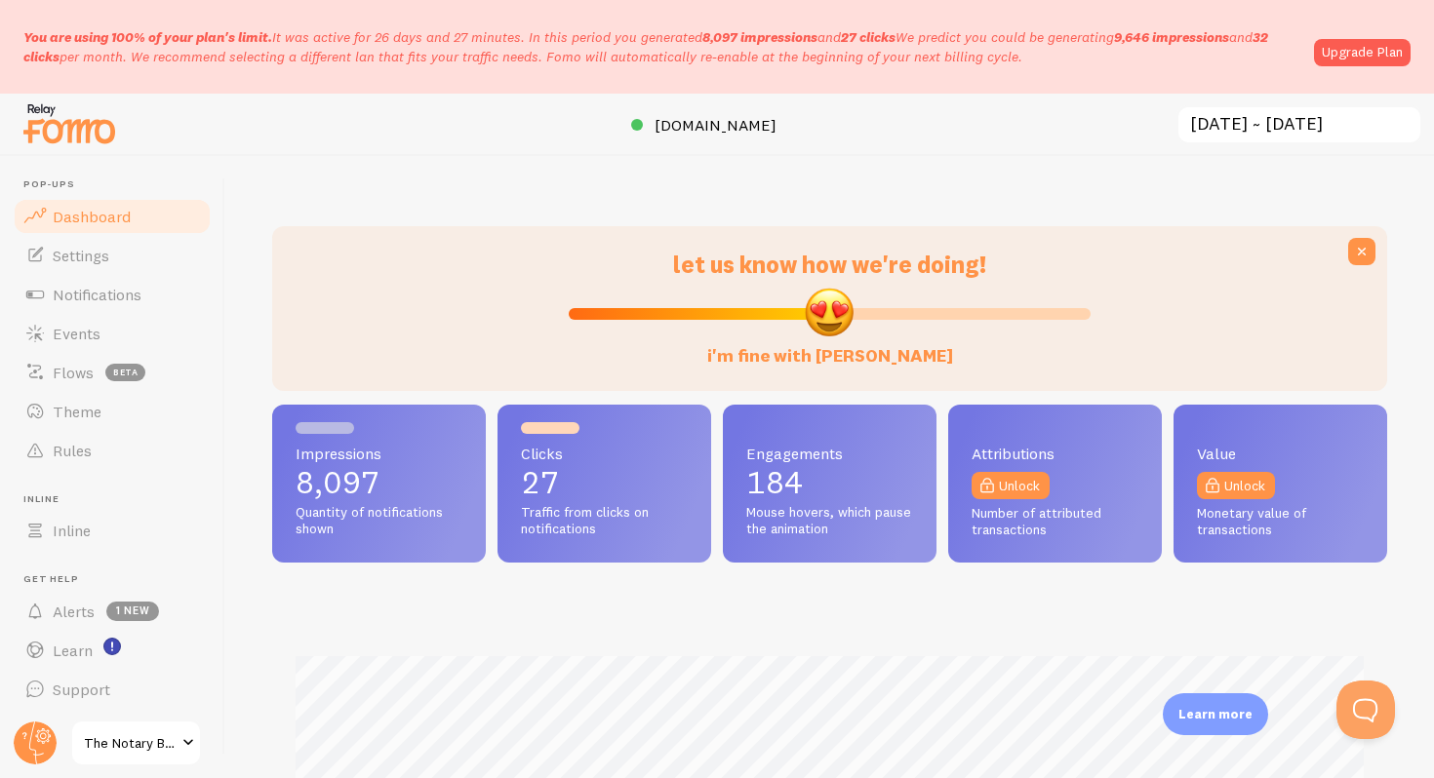
scroll to position [512, 1115]
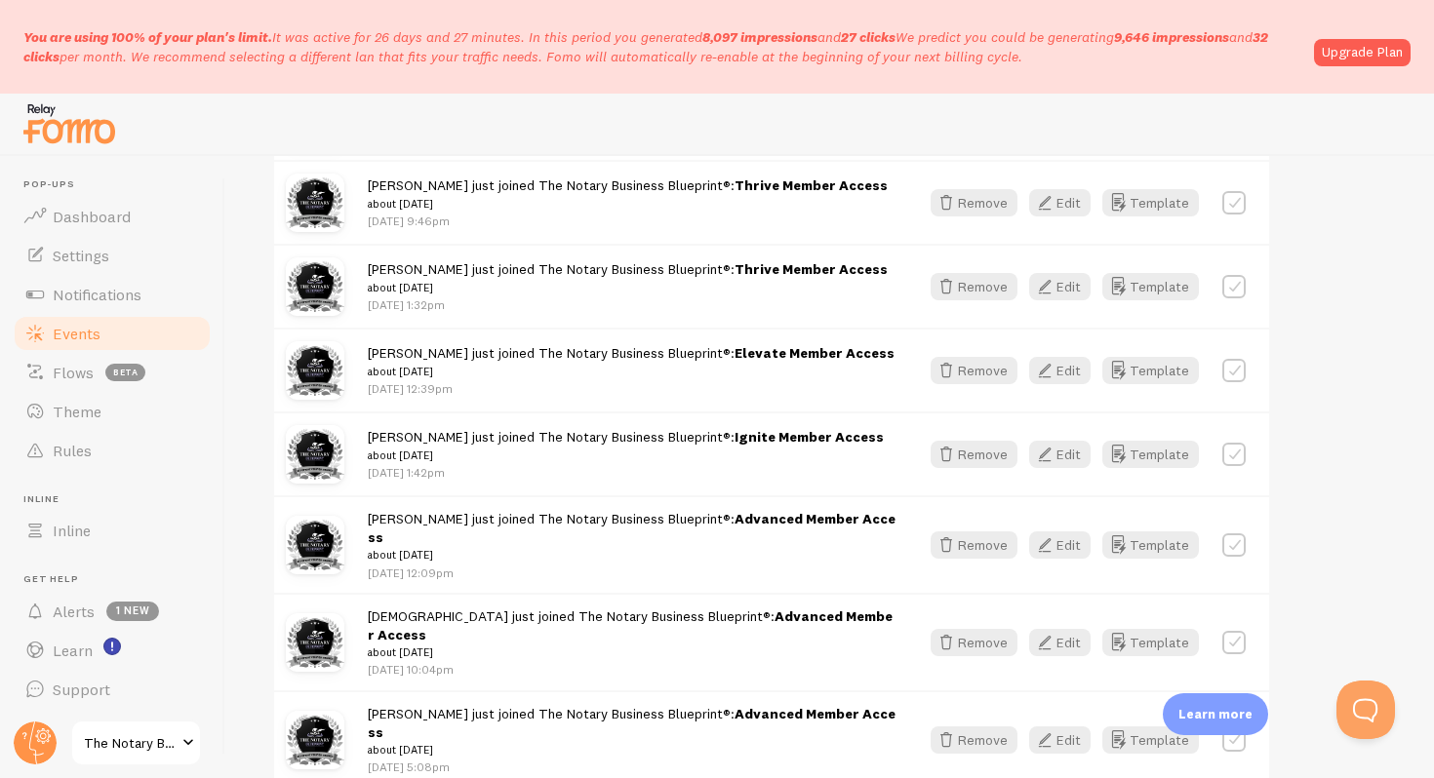
scroll to position [2421, 0]
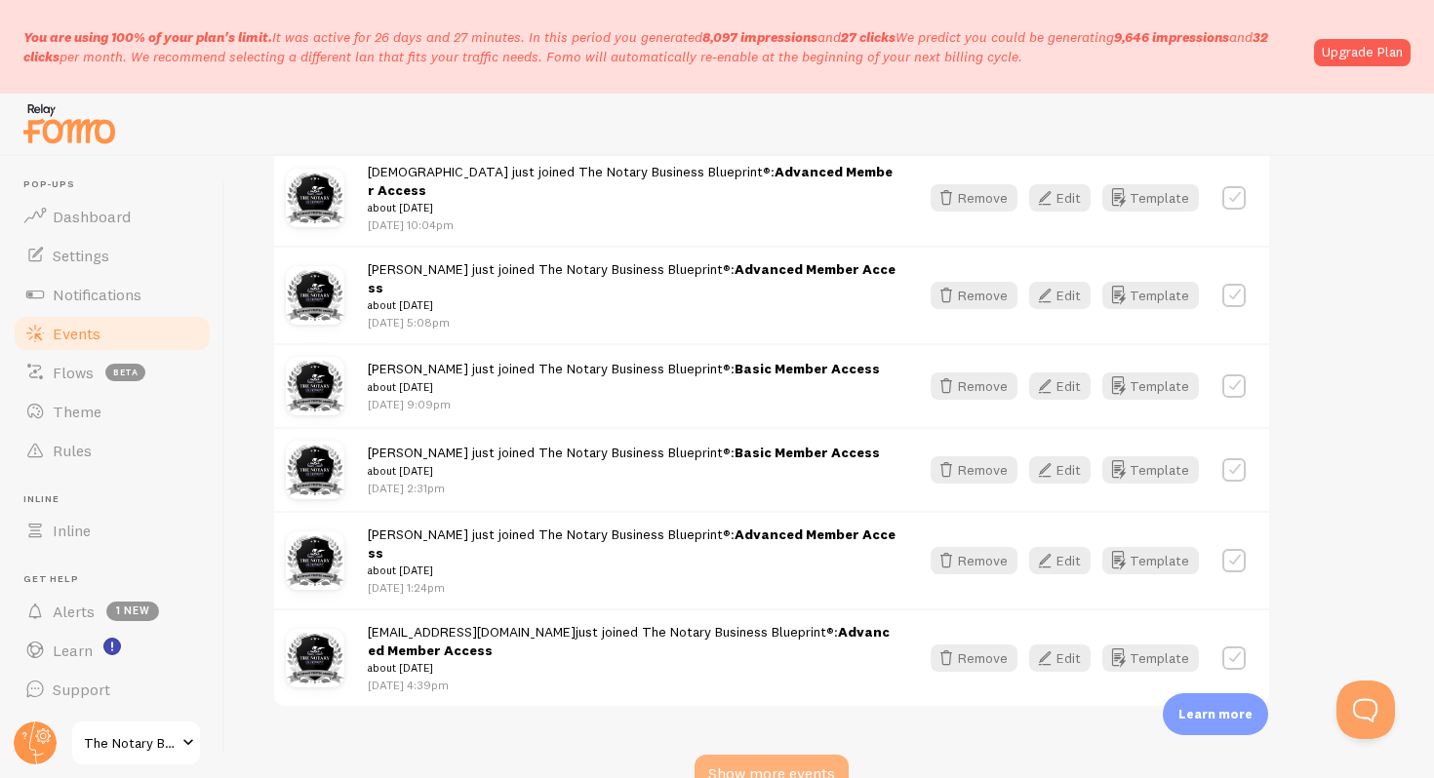
click at [795, 755] on div "Show more events" at bounding box center [771, 774] width 154 height 39
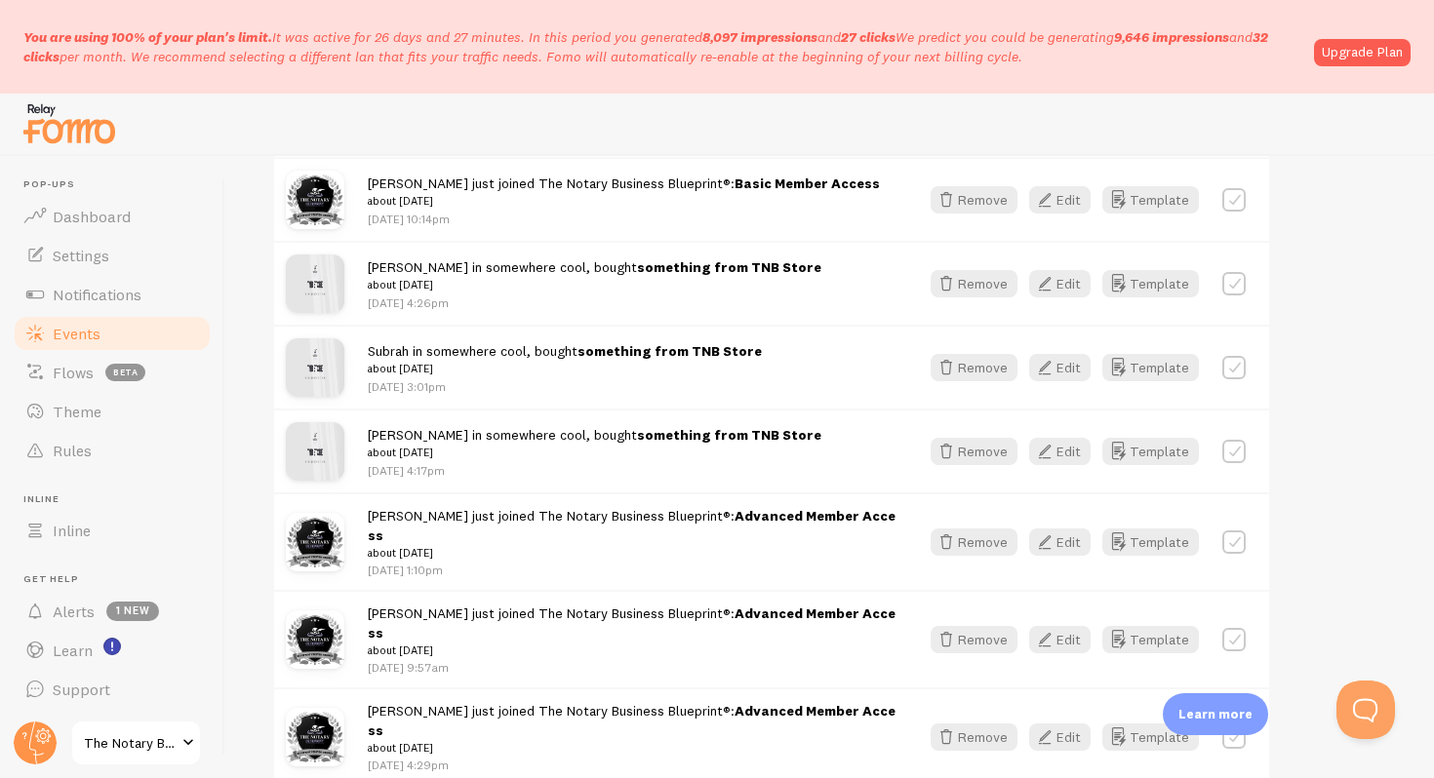
scroll to position [4937, 0]
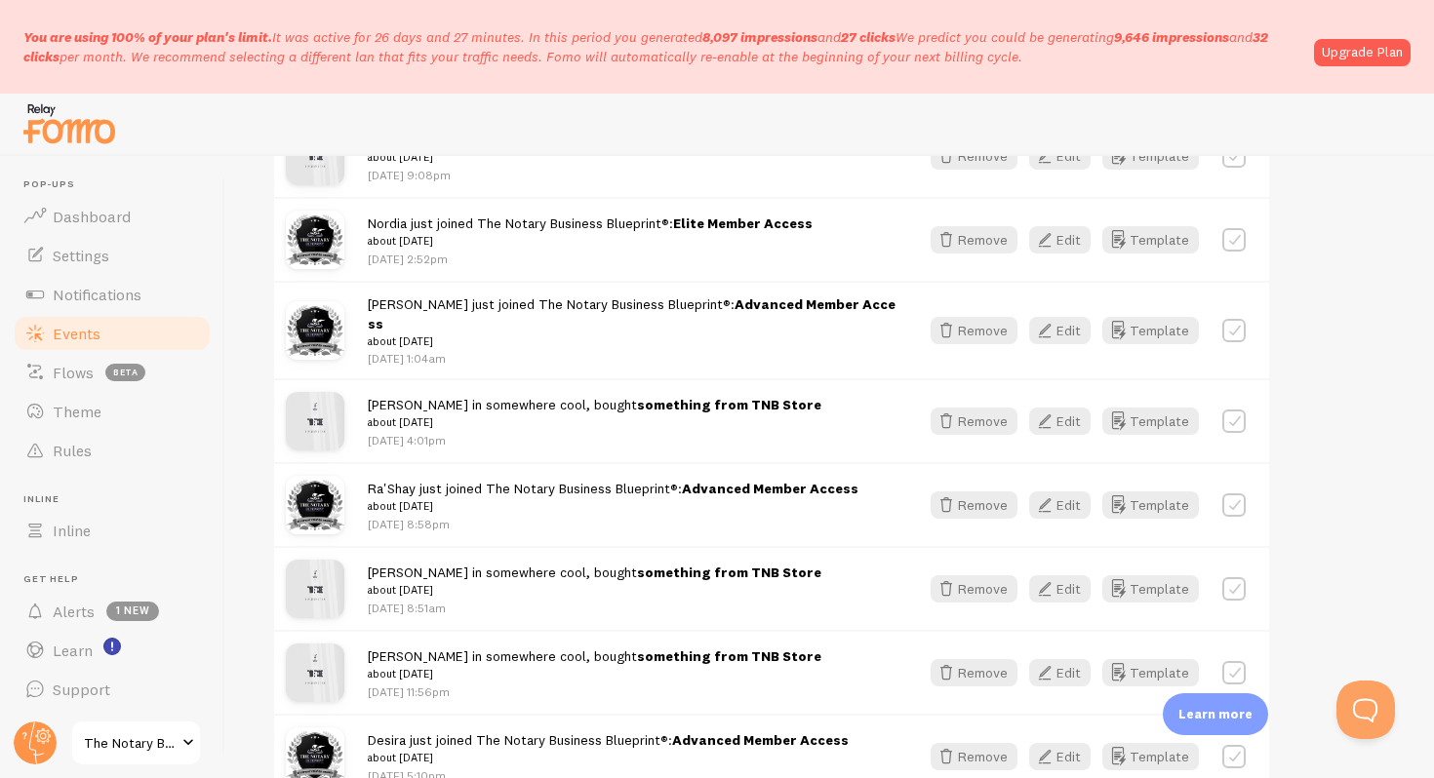
scroll to position [5740, 0]
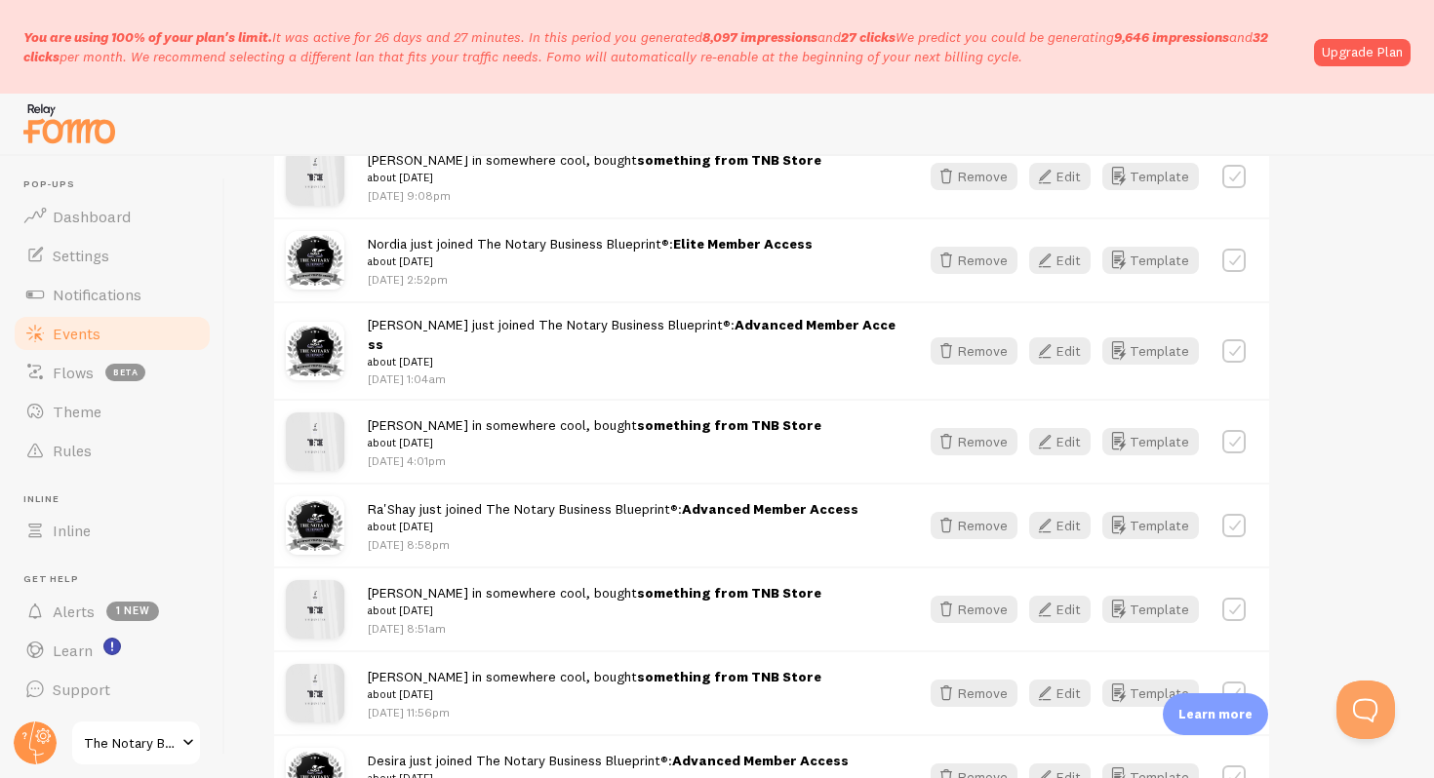
copy span "Genesis just joined The Notary Business Blueprint®: Elite Member Access"
click at [120, 320] on link "Events" at bounding box center [112, 333] width 201 height 39
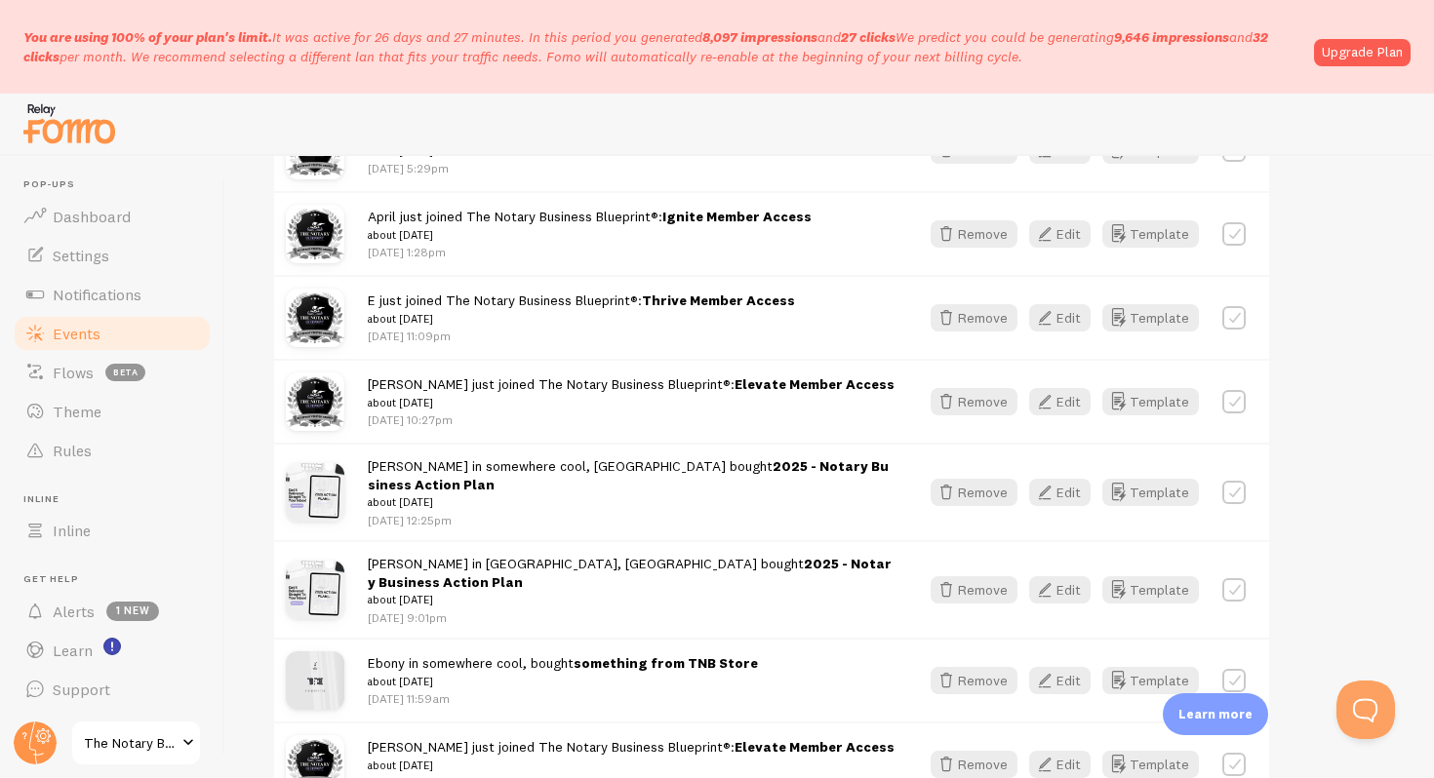
scroll to position [0, 0]
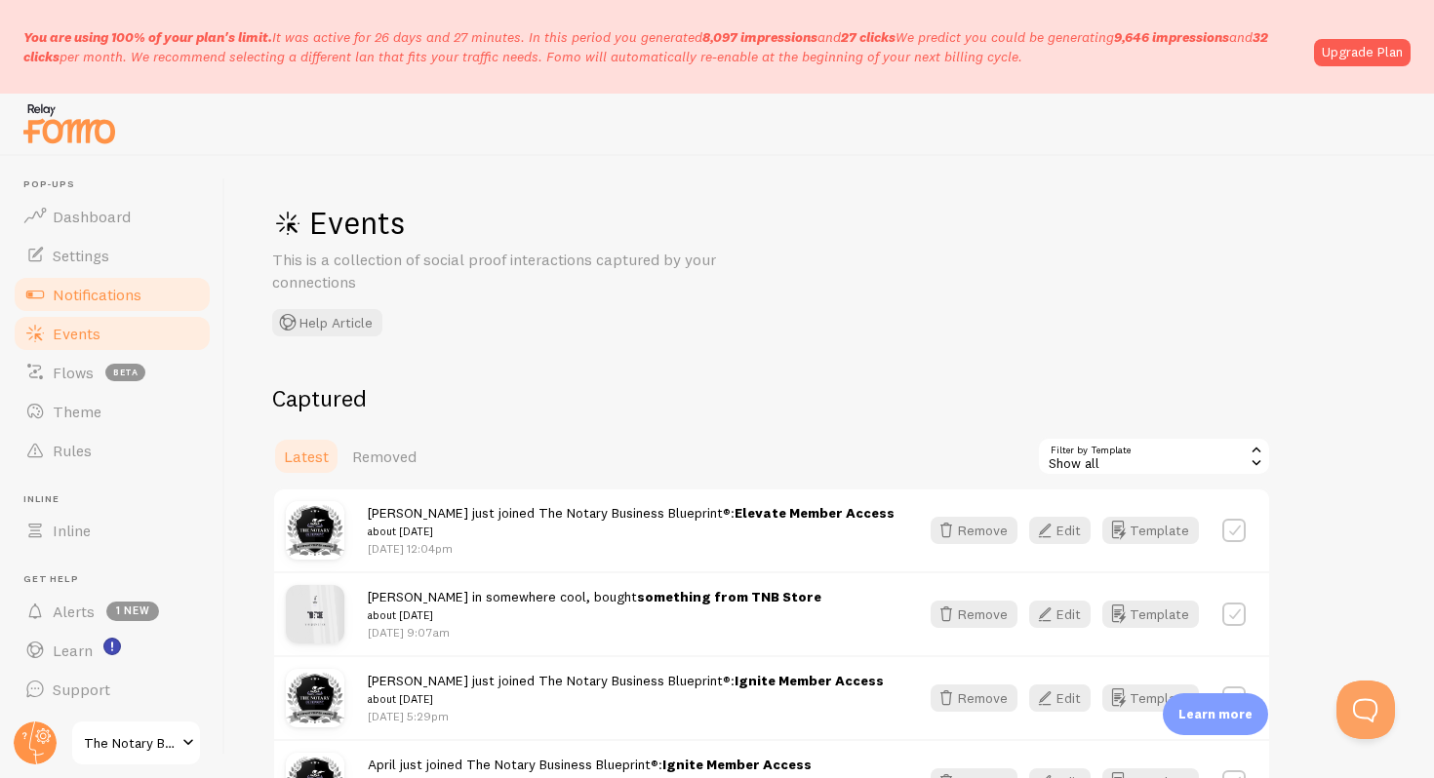
click at [58, 285] on span "Notifications" at bounding box center [97, 295] width 89 height 20
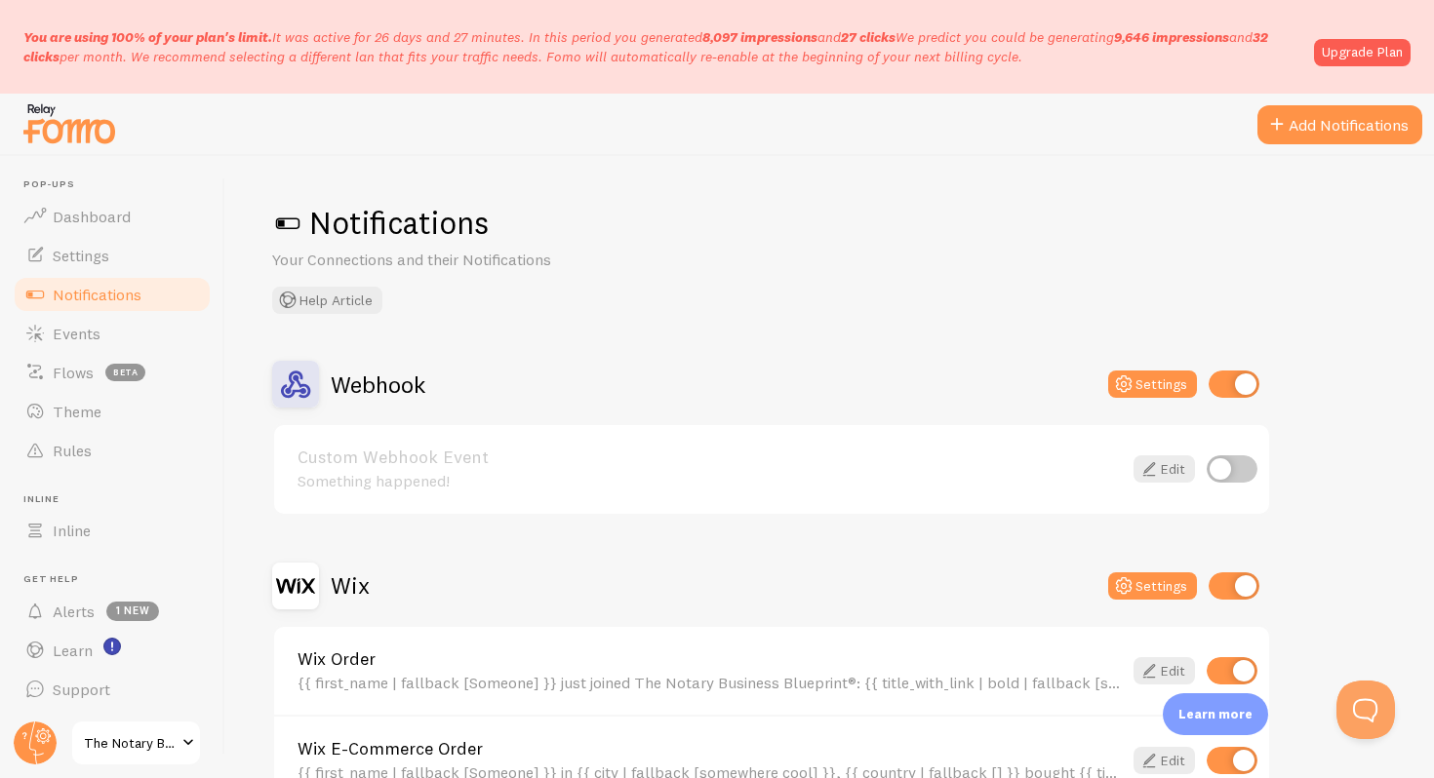
scroll to position [213, 0]
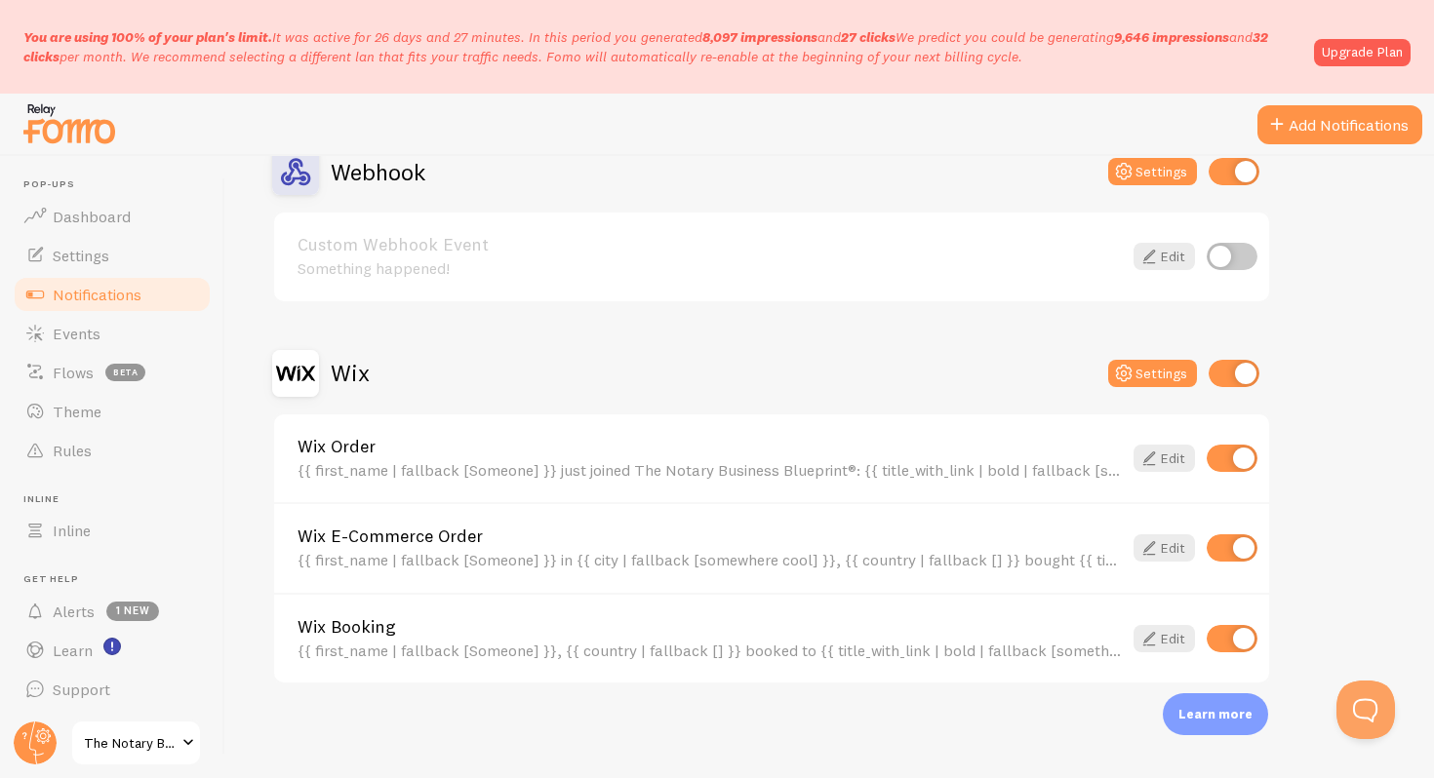
click at [564, 622] on link "Wix Booking" at bounding box center [709, 627] width 824 height 18
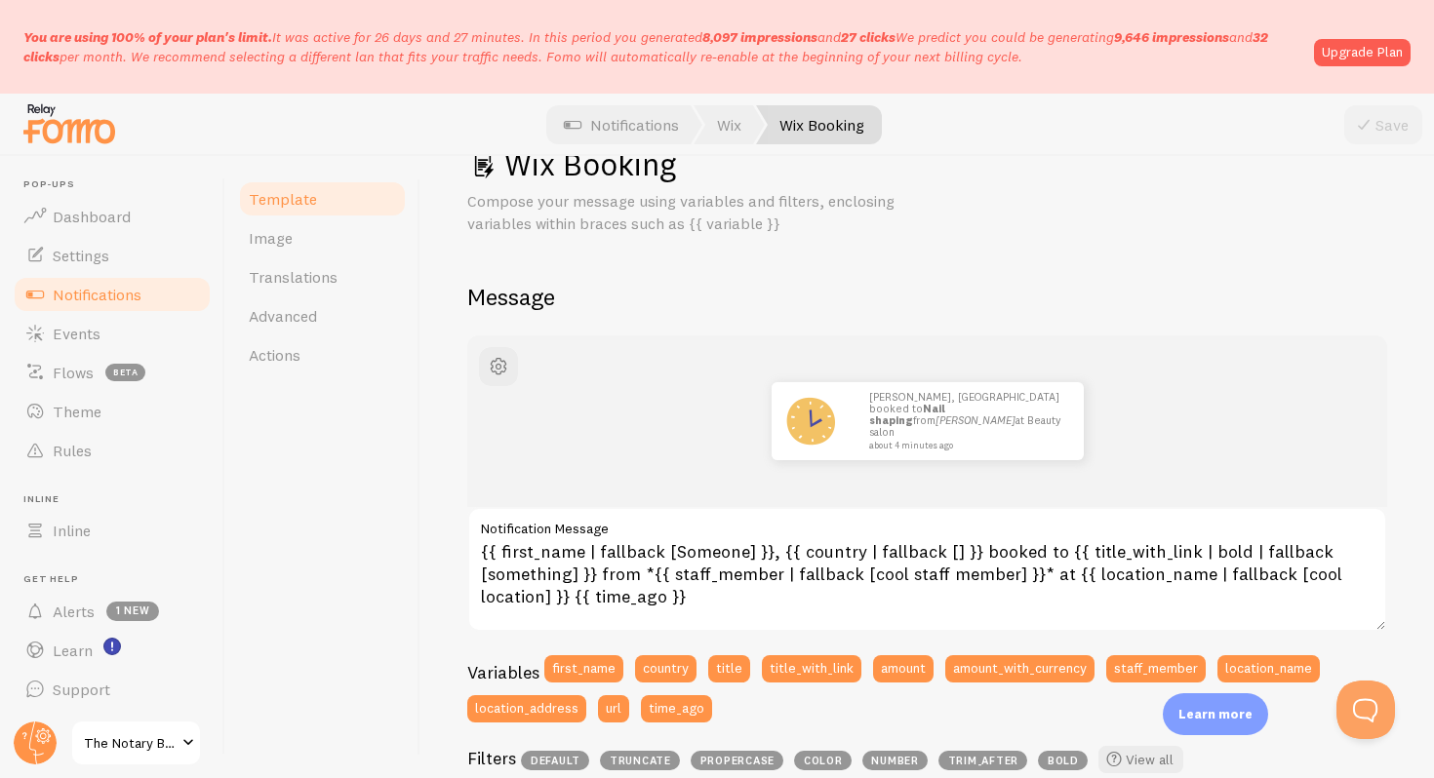
scroll to position [73, 0]
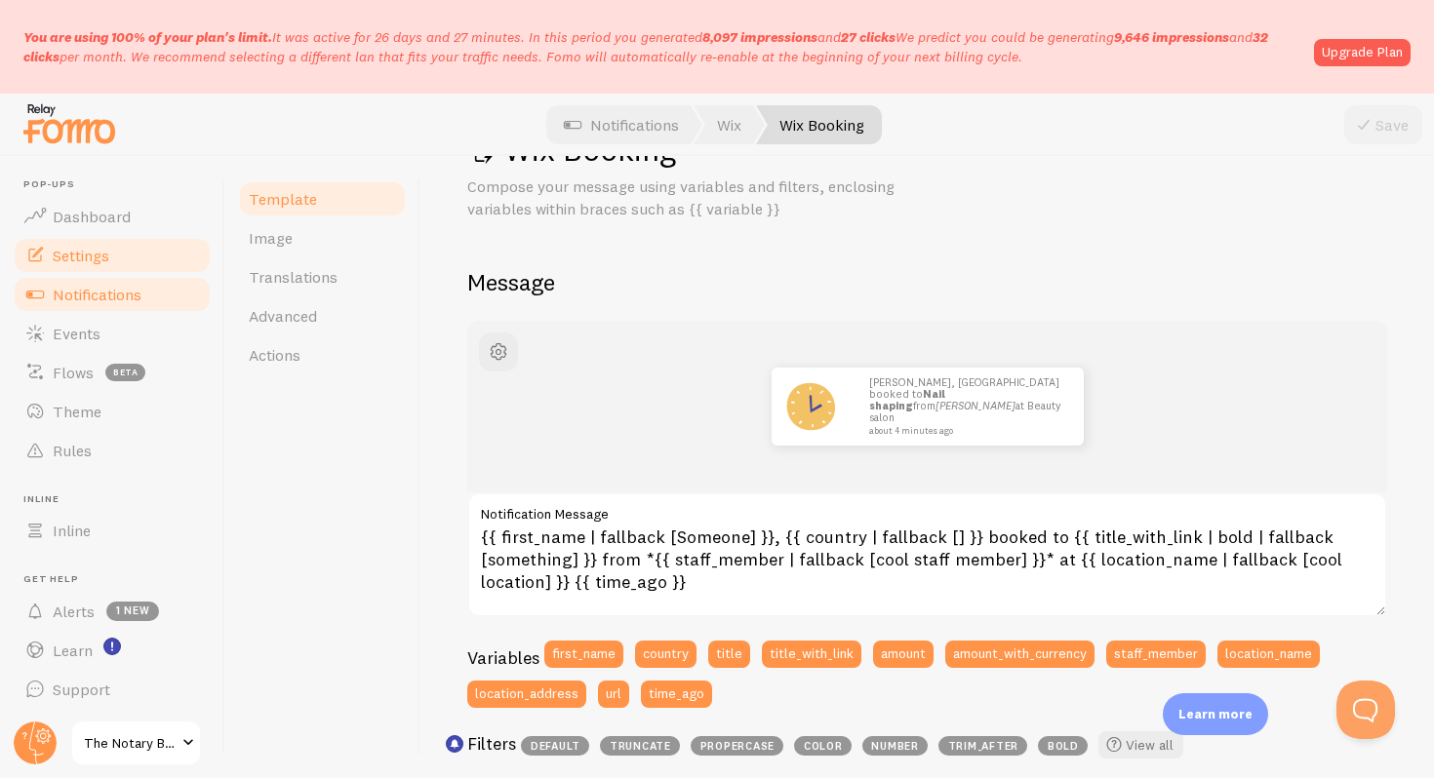
click at [71, 262] on span "Settings" at bounding box center [81, 256] width 57 height 20
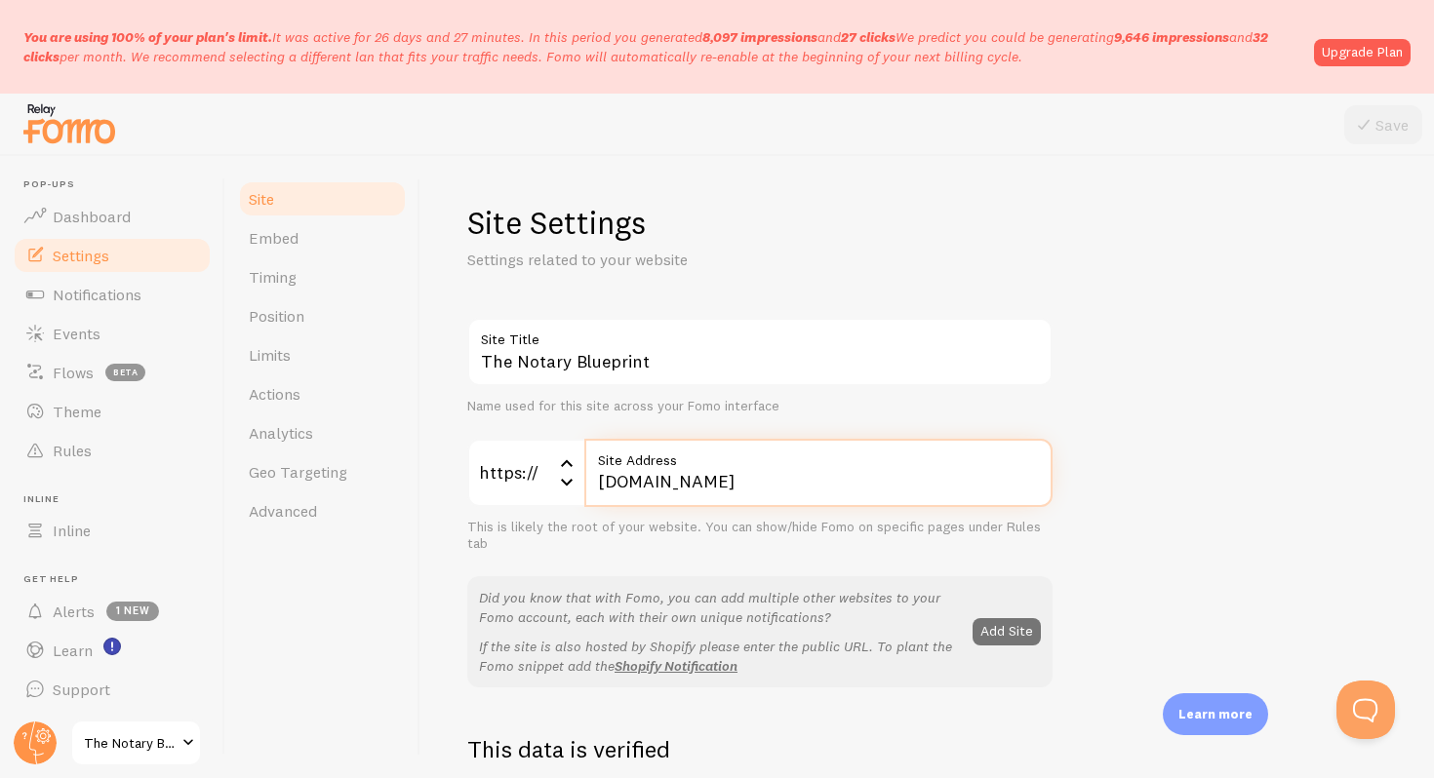
click at [855, 484] on input "www.thenotaryblueprint.com" at bounding box center [818, 473] width 468 height 68
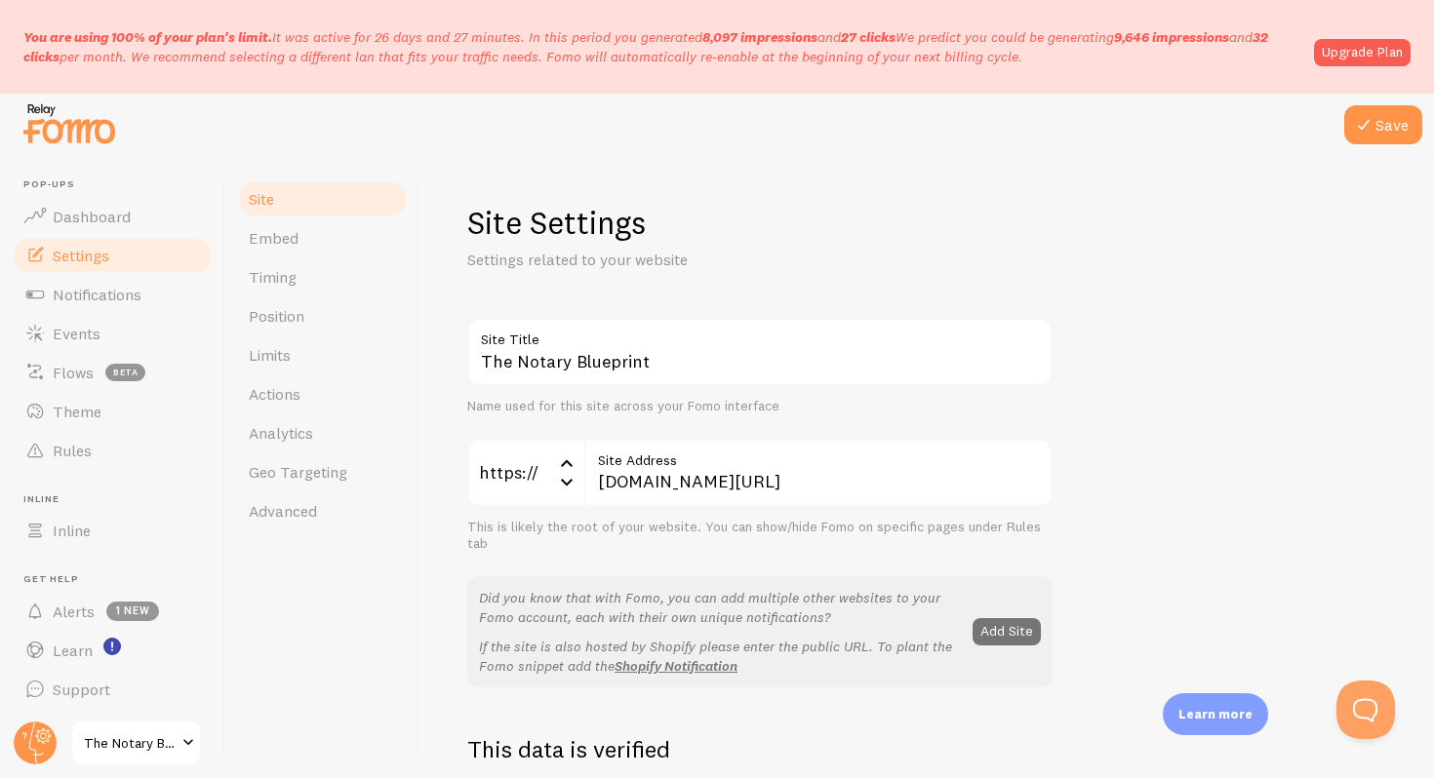
click at [1361, 133] on icon at bounding box center [1363, 124] width 23 height 23
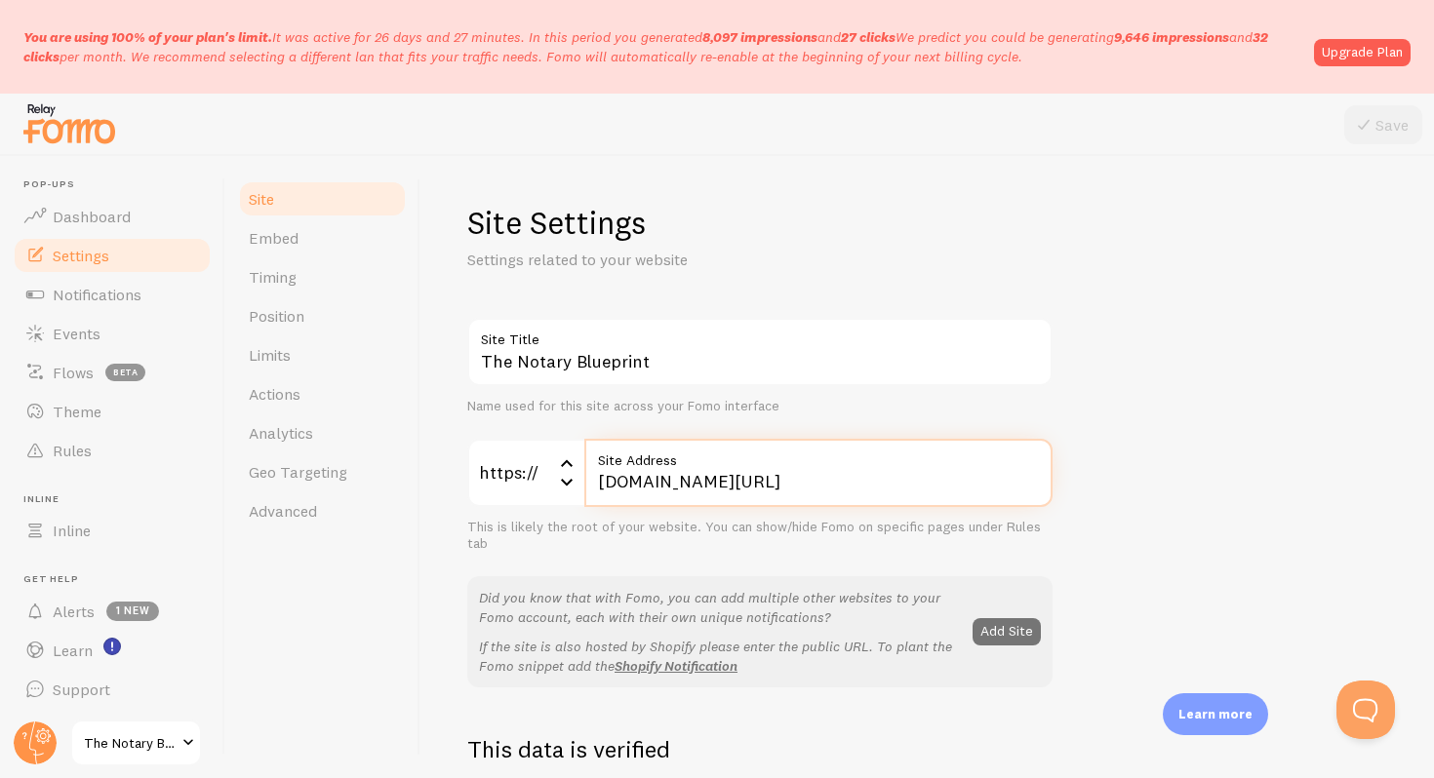
click at [635, 483] on input "www.thenotaryblueprint.com/community" at bounding box center [818, 473] width 468 height 68
click at [624, 483] on input "www.thenotaryblueprint.com/community" at bounding box center [818, 473] width 468 height 68
type input "coaching.thenotaryblueprint.com/community"
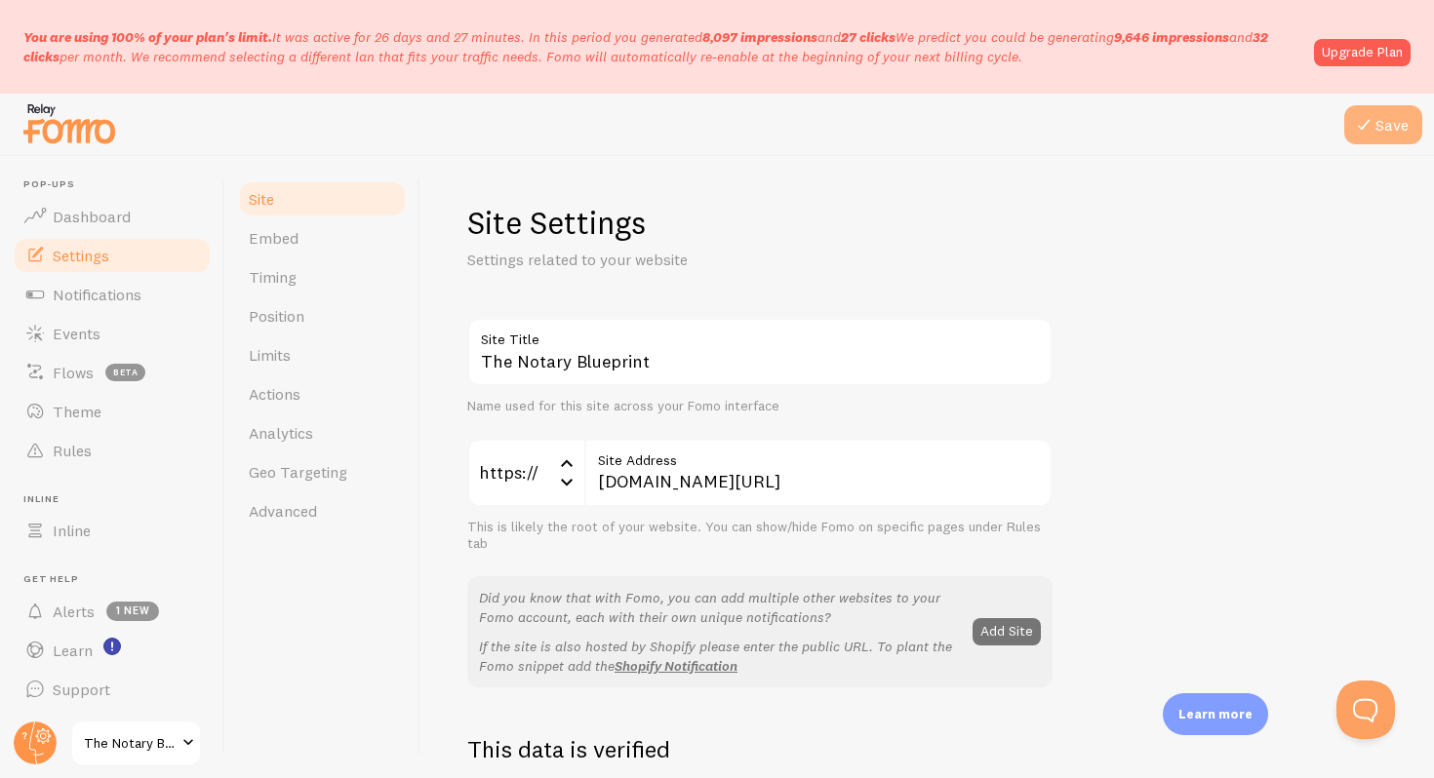
click at [1363, 122] on icon at bounding box center [1363, 124] width 23 height 23
click at [111, 219] on span "Dashboard" at bounding box center [92, 217] width 78 height 20
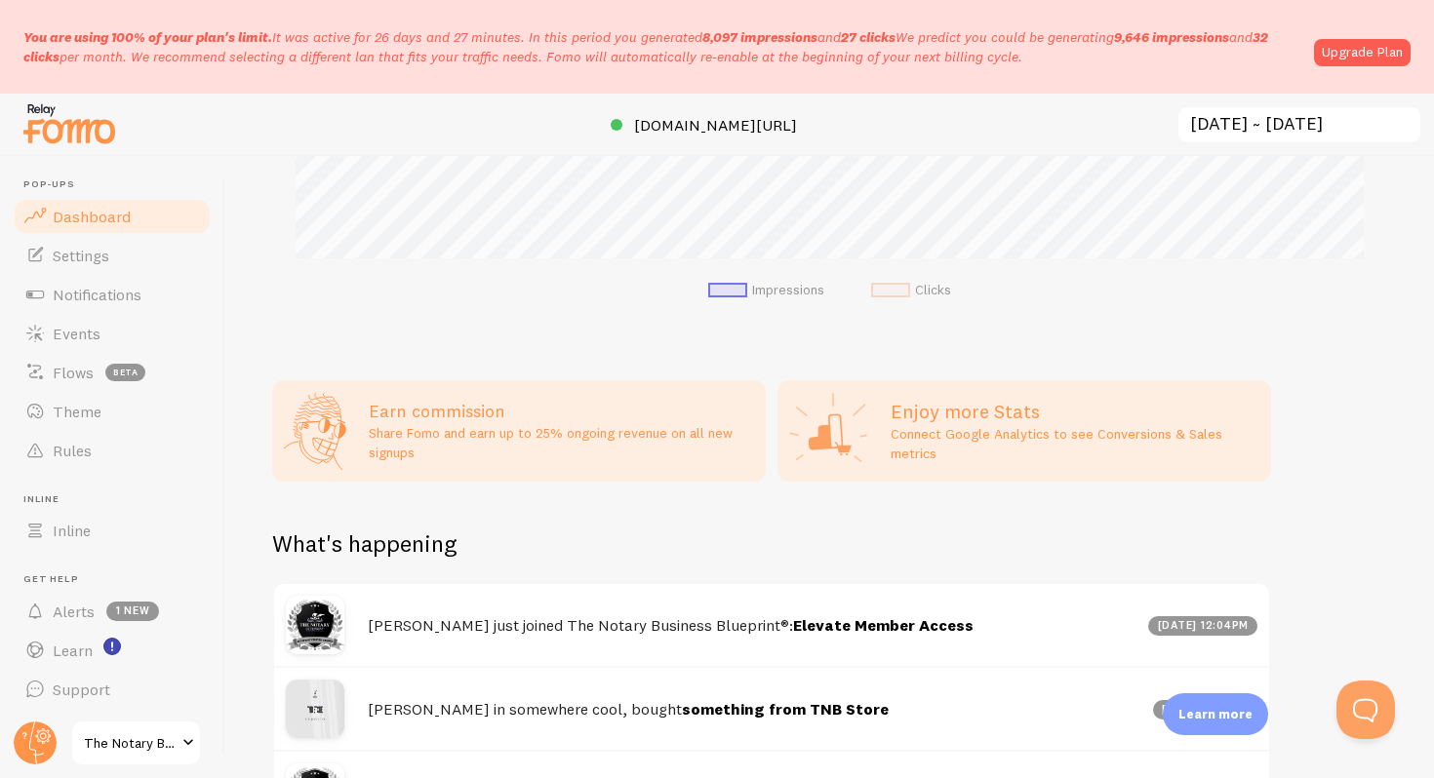
scroll to position [1191, 0]
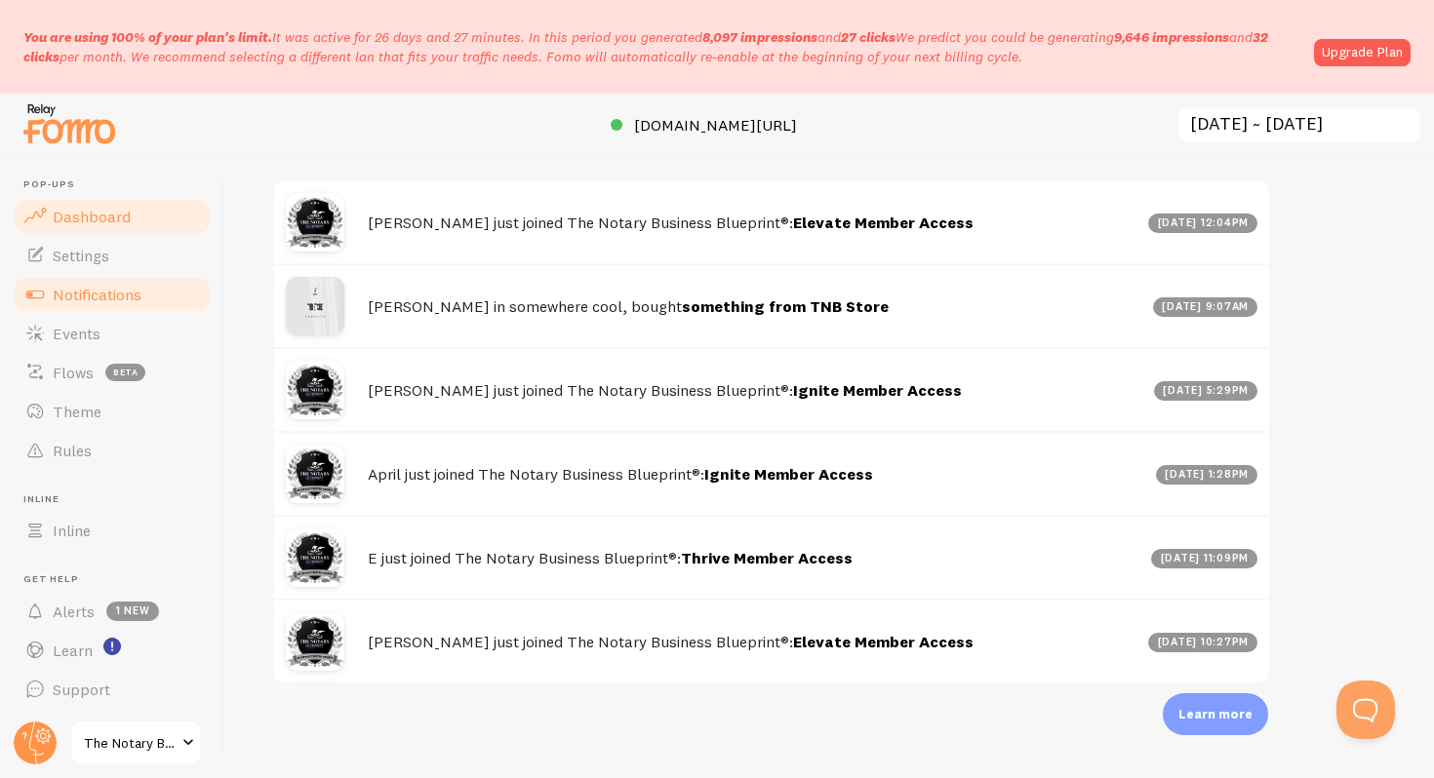
click at [107, 303] on link "Notifications" at bounding box center [112, 294] width 201 height 39
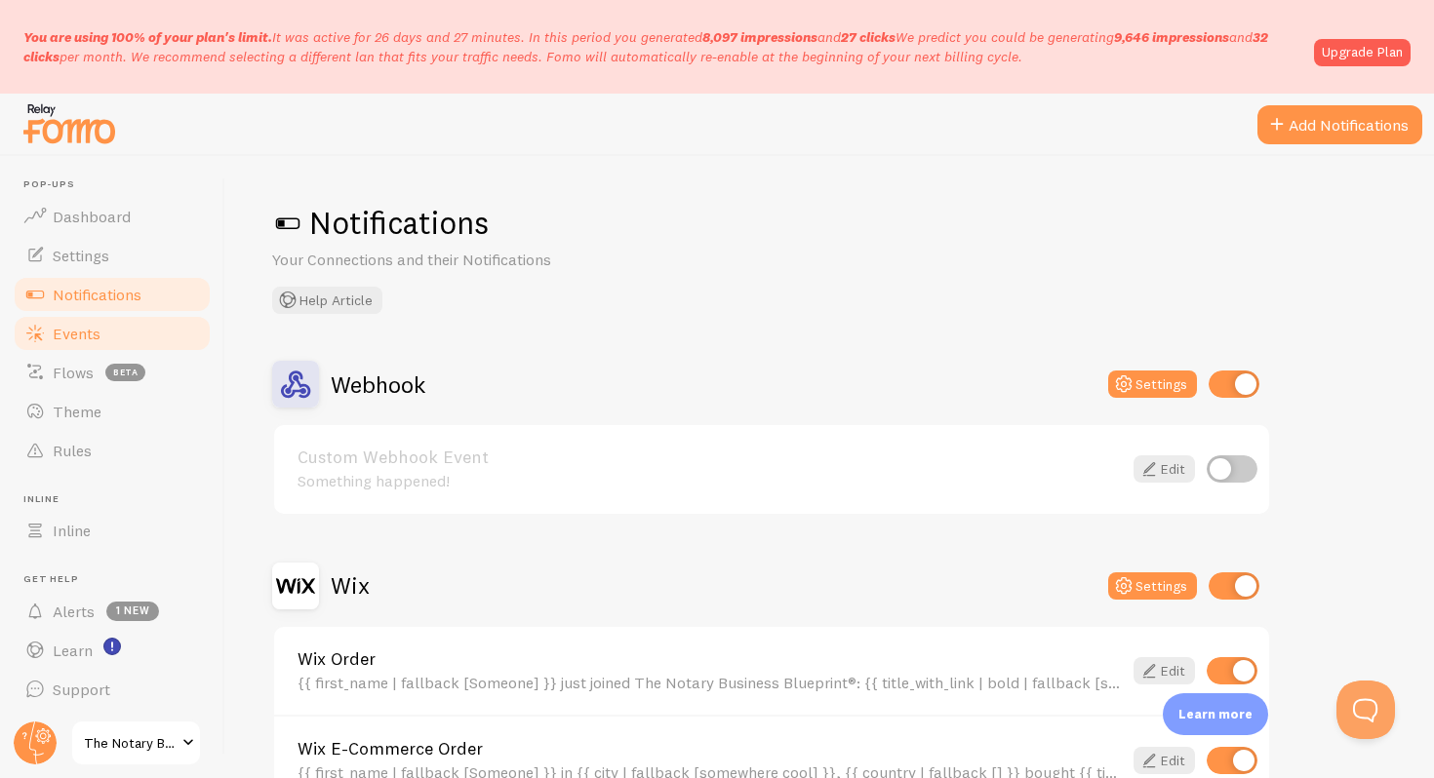
click at [103, 337] on link "Events" at bounding box center [112, 333] width 201 height 39
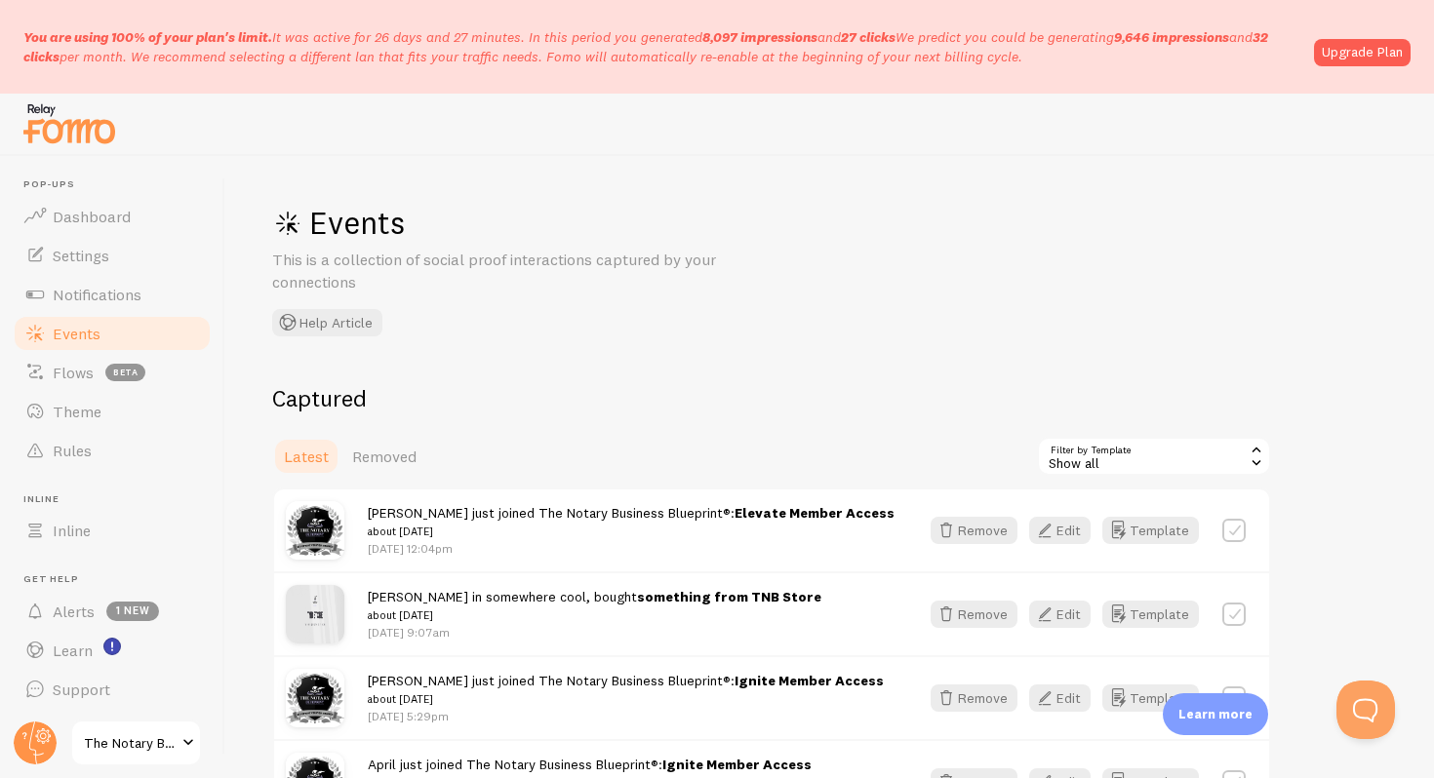
click at [397, 532] on small "about 5 days ago" at bounding box center [631, 532] width 527 height 18
copy div "about 5 days ago"
